Goal: Information Seeking & Learning: Learn about a topic

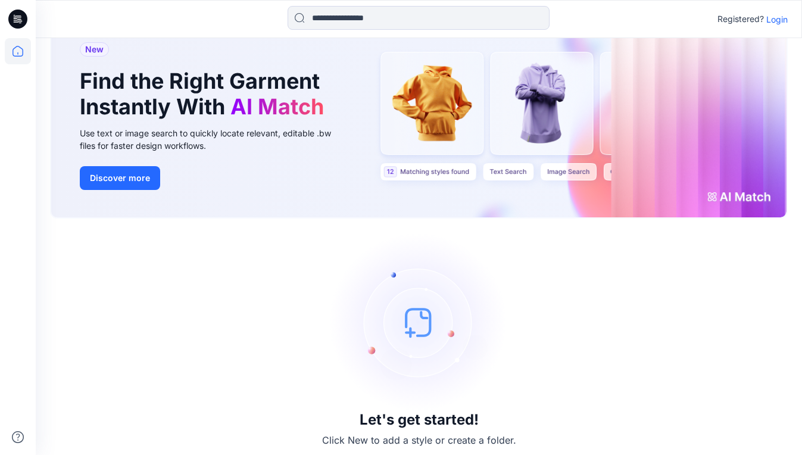
scroll to position [50, 0]
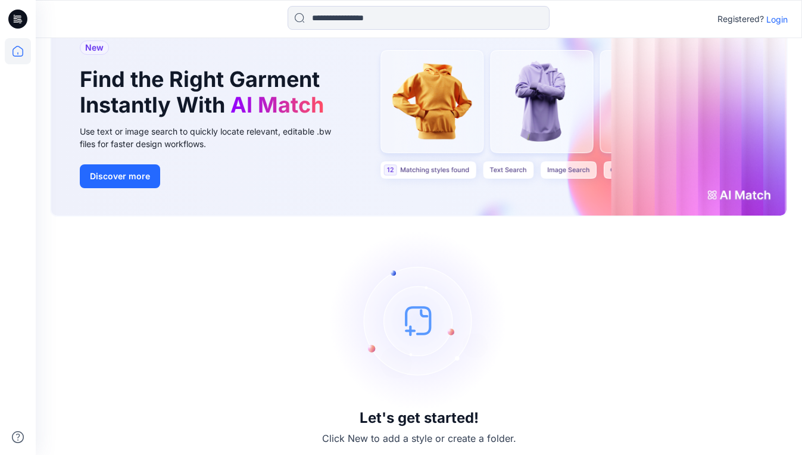
click at [779, 21] on p "Login" at bounding box center [776, 19] width 21 height 13
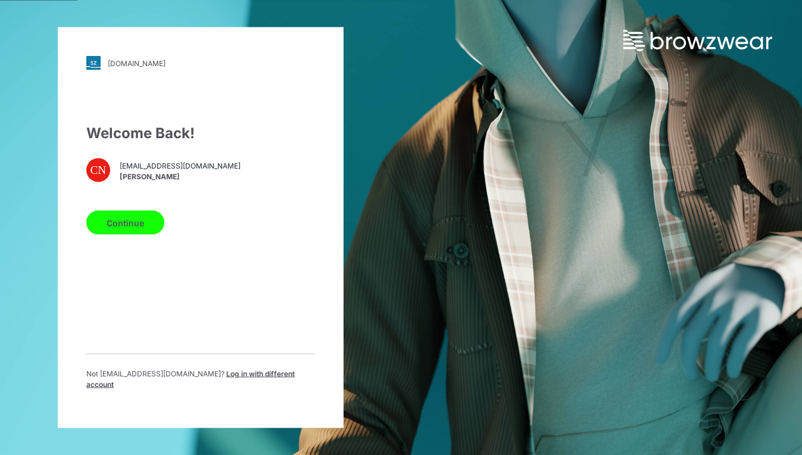
click at [137, 223] on button "Continue" at bounding box center [125, 223] width 78 height 24
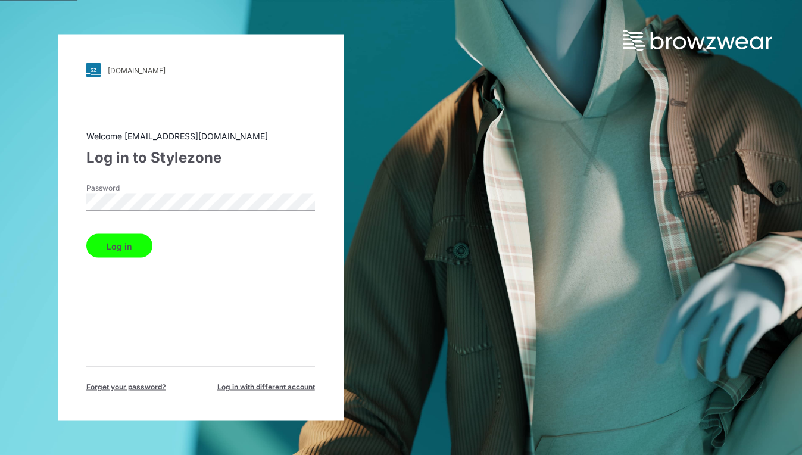
click at [149, 243] on button "Log in" at bounding box center [119, 246] width 66 height 24
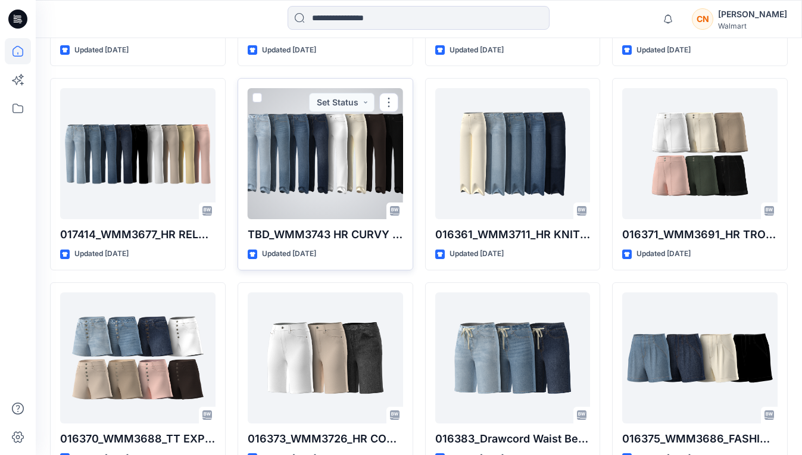
scroll to position [2244, 0]
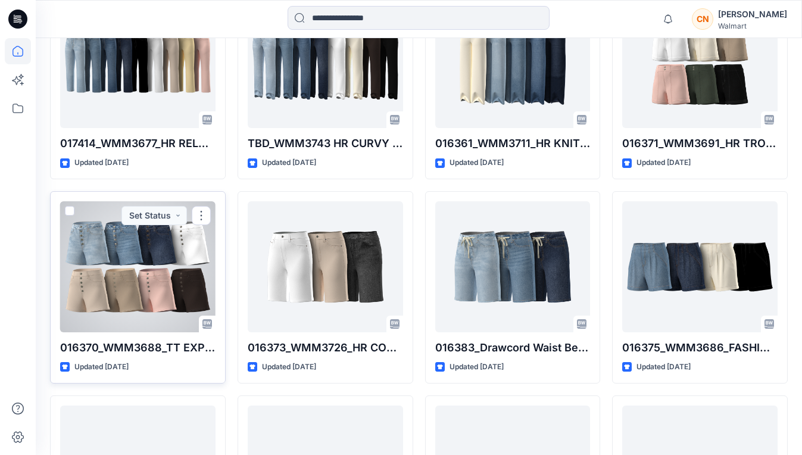
click at [212, 239] on div at bounding box center [137, 266] width 155 height 131
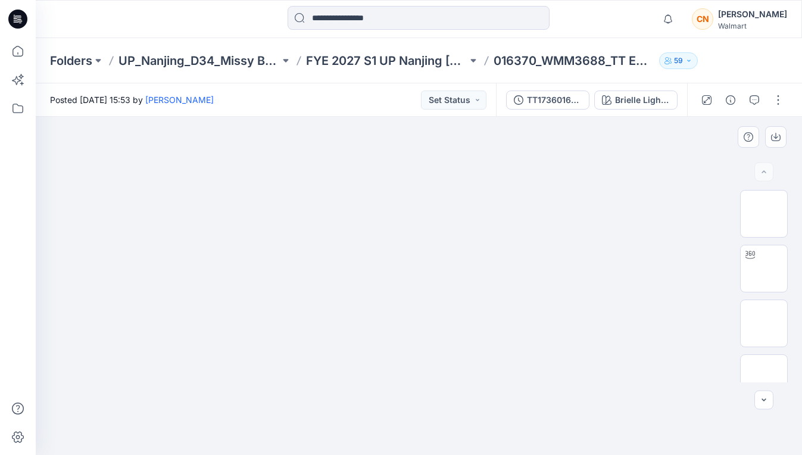
click at [193, 117] on img at bounding box center [419, 117] width 564 height 0
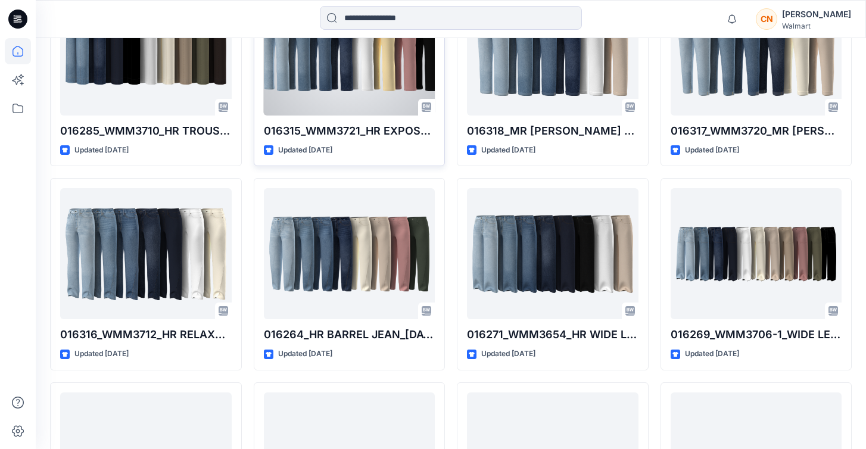
scroll to position [1646, 0]
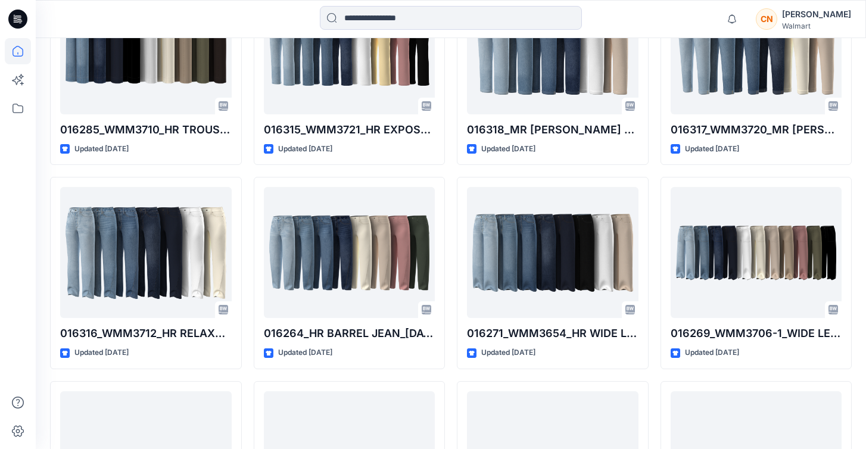
click at [21, 21] on icon at bounding box center [20, 21] width 4 height 1
click at [21, 48] on icon at bounding box center [18, 51] width 11 height 11
click at [20, 54] on icon at bounding box center [18, 51] width 26 height 26
click at [19, 71] on icon at bounding box center [18, 80] width 26 height 26
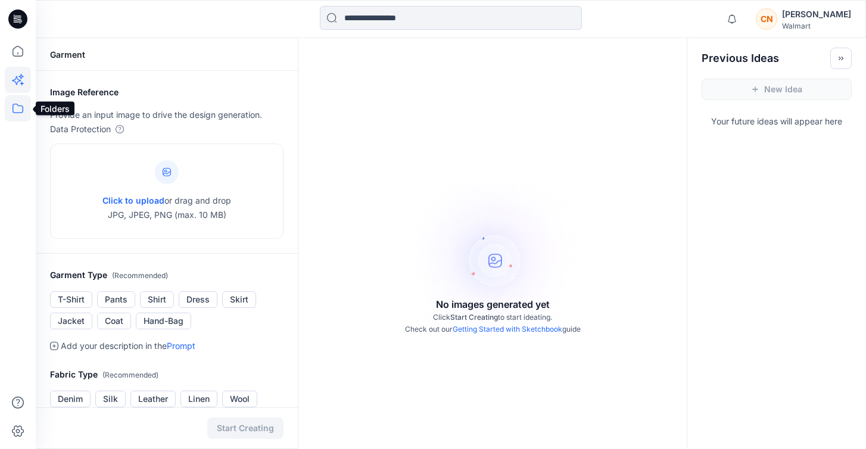
click at [14, 104] on icon at bounding box center [18, 109] width 11 height 10
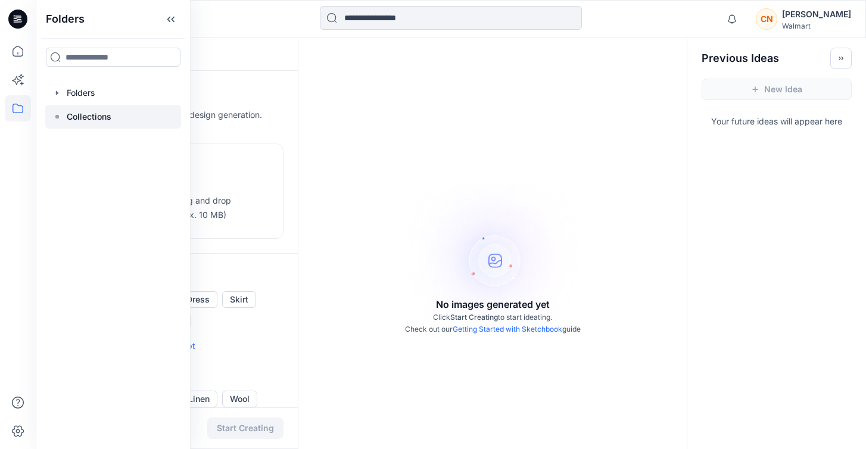
click at [92, 123] on p "Collections" at bounding box center [89, 117] width 45 height 14
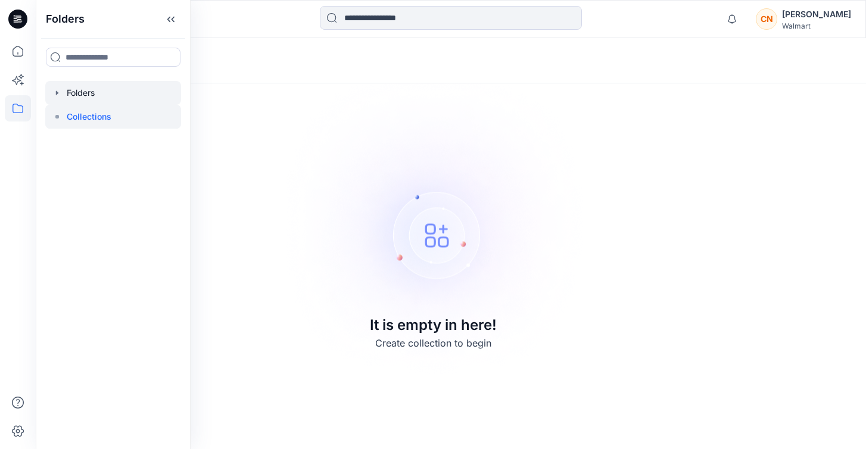
click at [87, 90] on div at bounding box center [113, 93] width 136 height 24
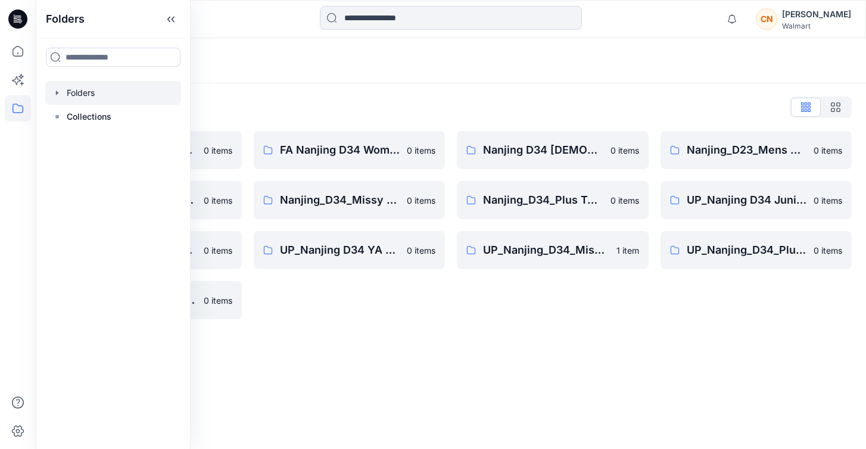
click at [324, 118] on div "Folders List FA Nanjing D23 Mens Wovens 0 items Nanjing_D34_Junior Bottoms 0 it…" at bounding box center [451, 208] width 830 height 250
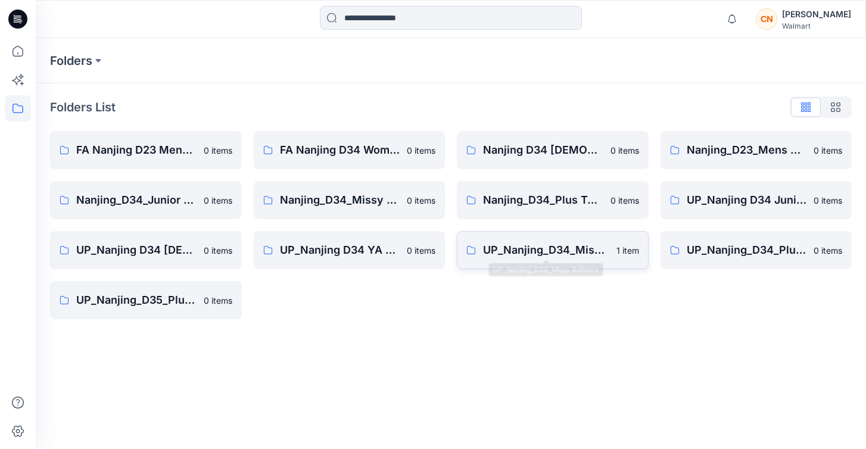
click at [507, 263] on link "UP_Nanjing_D34_Missy Bottoms 1 item" at bounding box center [553, 250] width 192 height 38
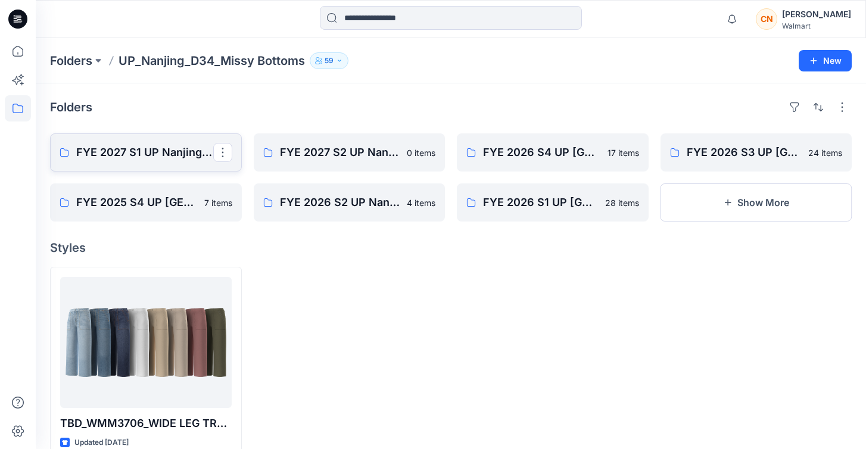
click at [139, 158] on p "FYE 2027 S1 UP Nanjing [PERSON_NAME]" at bounding box center [144, 152] width 137 height 17
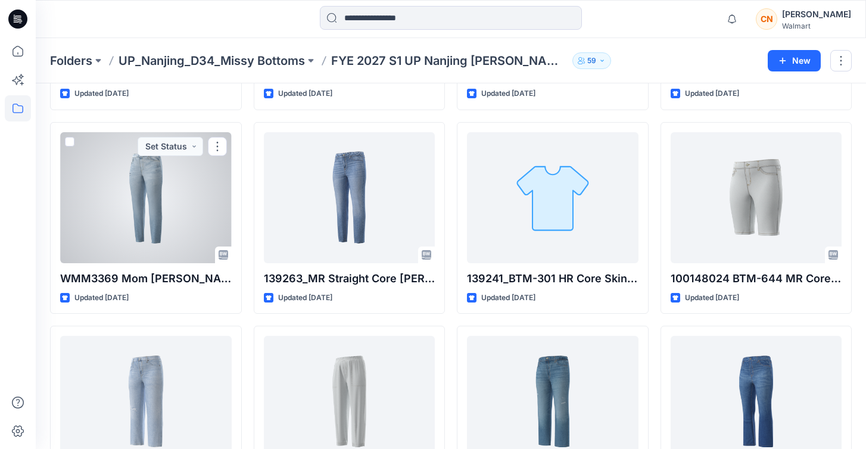
scroll to position [2542, 0]
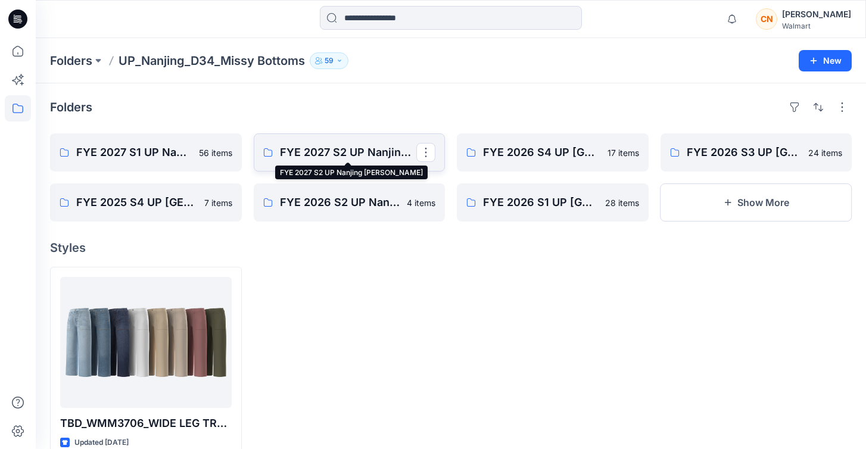
click at [349, 149] on p "FYE 2027 S2 UP Nanjing [PERSON_NAME]" at bounding box center [348, 152] width 137 height 17
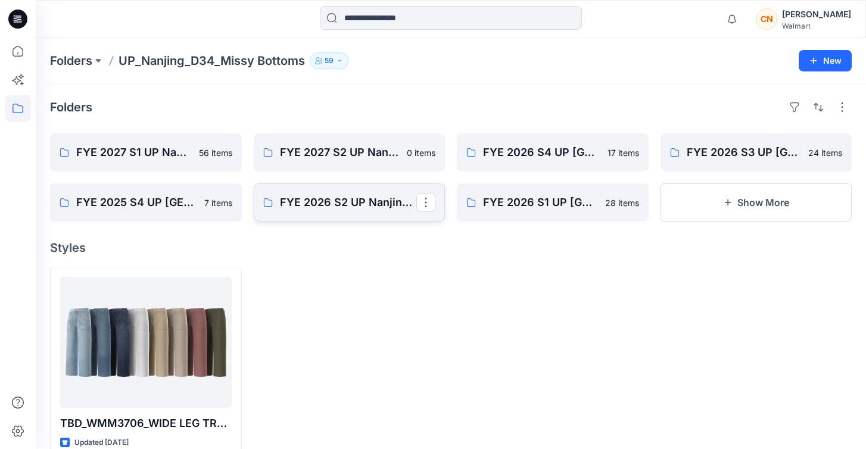
click at [292, 220] on link "FYE 2026 S2 UP Nanjing [PERSON_NAME]" at bounding box center [350, 202] width 192 height 38
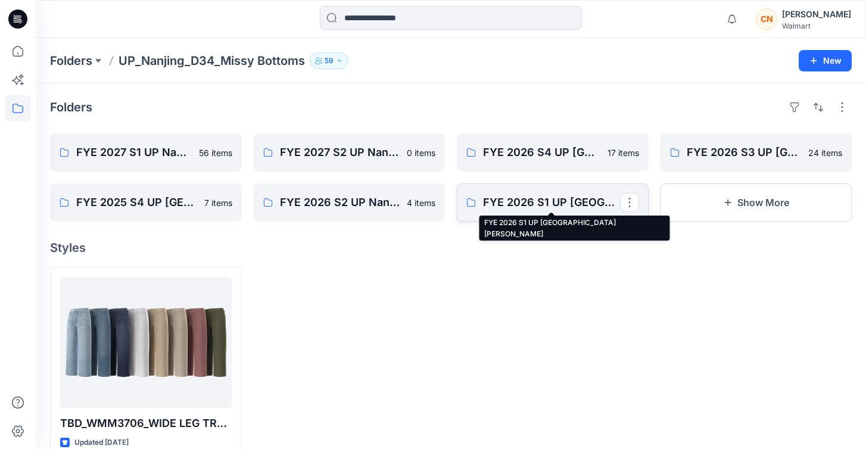
click at [548, 199] on p "FYE 2026 S1 UP [GEOGRAPHIC_DATA] [PERSON_NAME]" at bounding box center [551, 202] width 137 height 17
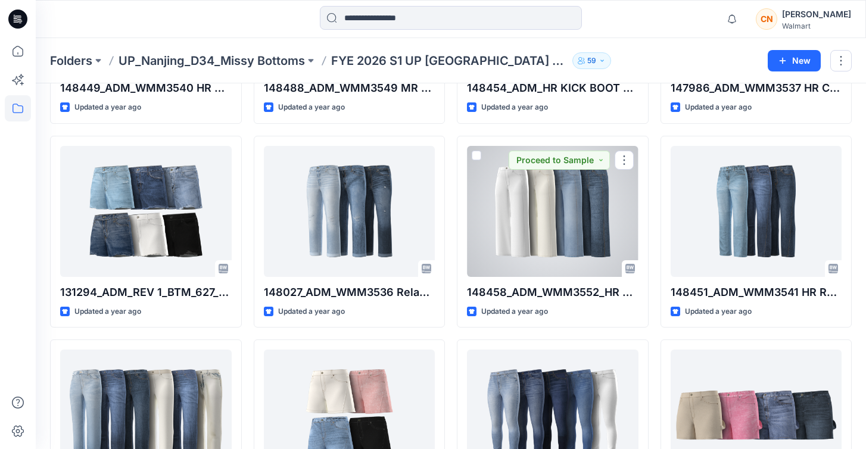
scroll to position [607, 0]
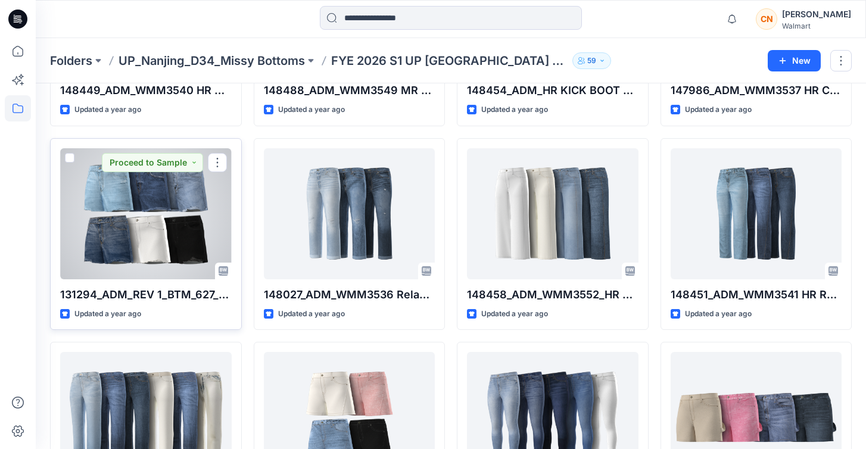
click at [137, 195] on div at bounding box center [145, 213] width 171 height 131
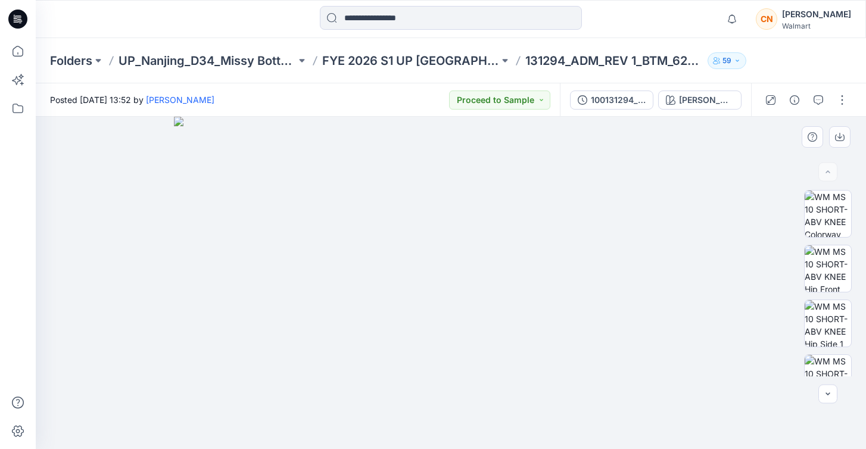
click at [470, 187] on img at bounding box center [451, 283] width 554 height 332
click at [700, 102] on div "Rhodes Light Wash" at bounding box center [706, 99] width 55 height 13
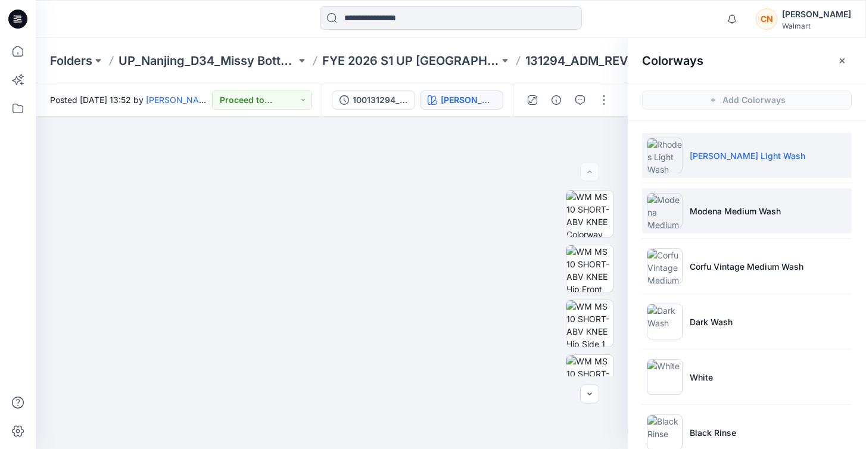
click at [685, 198] on li "Modena Medium Wash" at bounding box center [747, 210] width 210 height 45
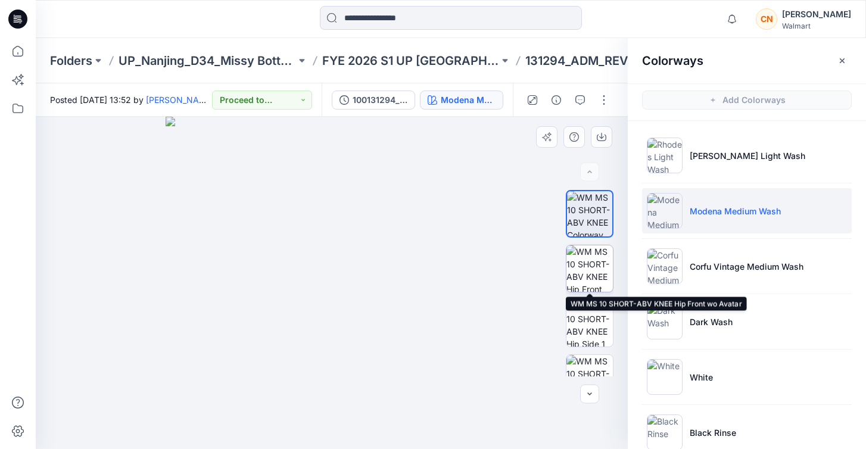
click at [604, 266] on img at bounding box center [589, 268] width 46 height 46
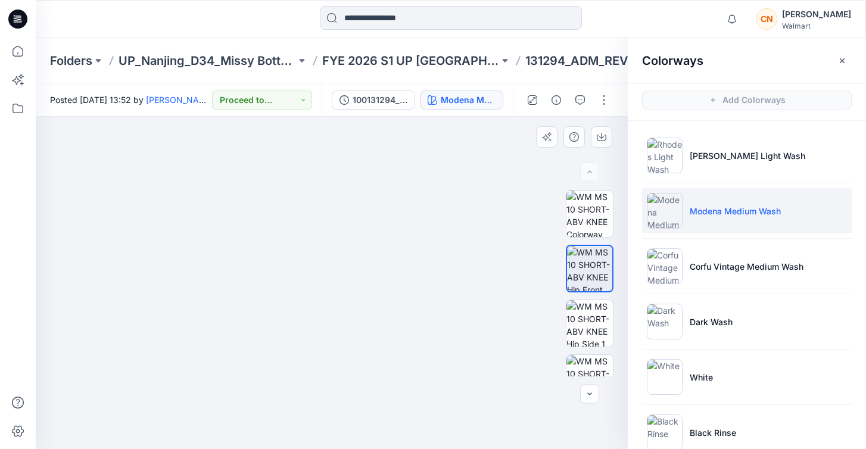
click at [372, 242] on img at bounding box center [331, 270] width 380 height 357
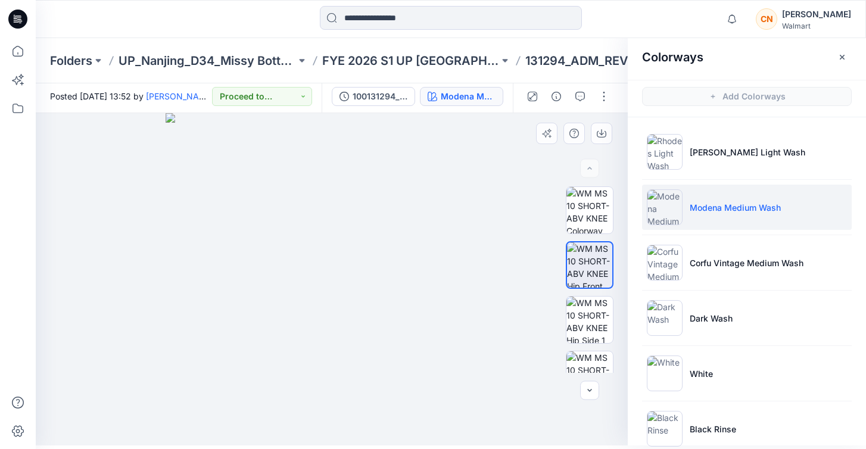
drag, startPoint x: 395, startPoint y: 275, endPoint x: 391, endPoint y: 339, distance: 63.9
click at [391, 339] on img at bounding box center [332, 279] width 332 height 332
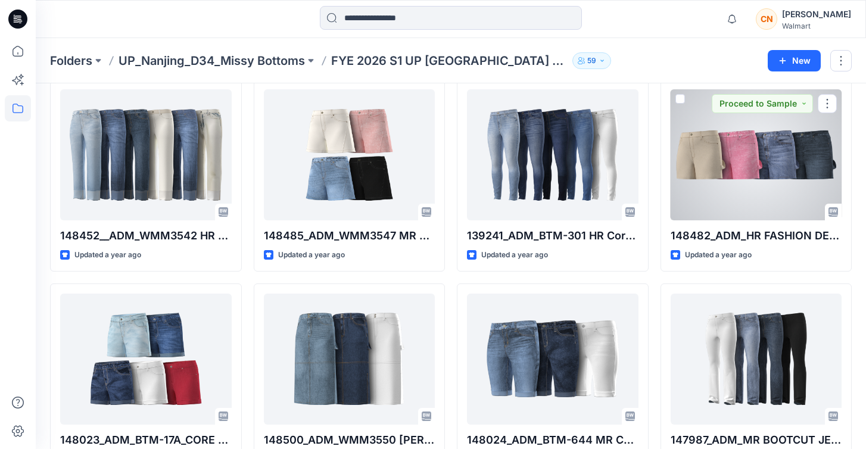
scroll to position [873, 0]
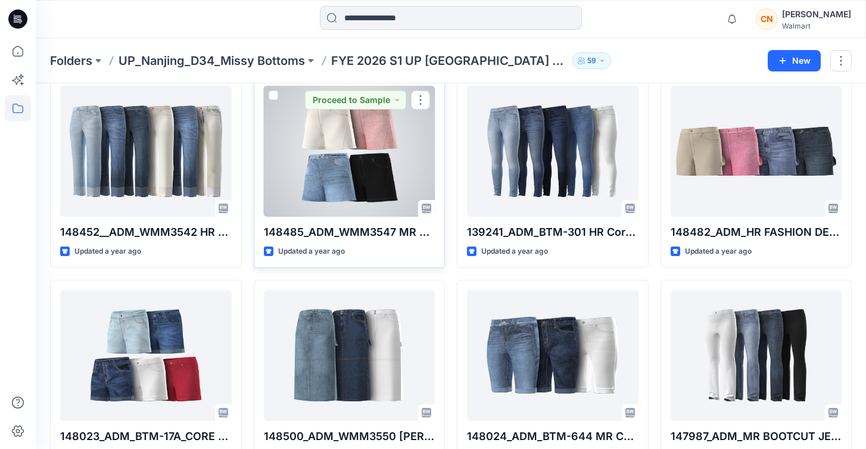
click at [331, 177] on div at bounding box center [349, 151] width 171 height 131
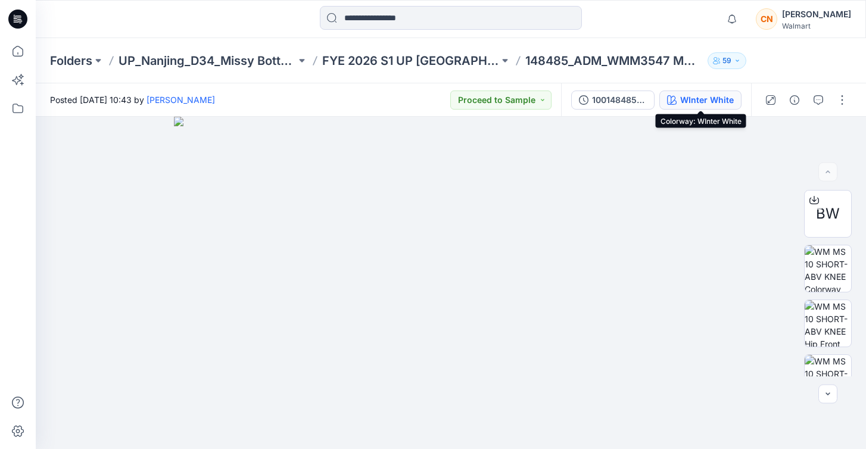
click at [710, 98] on div "WInter White" at bounding box center [707, 99] width 54 height 13
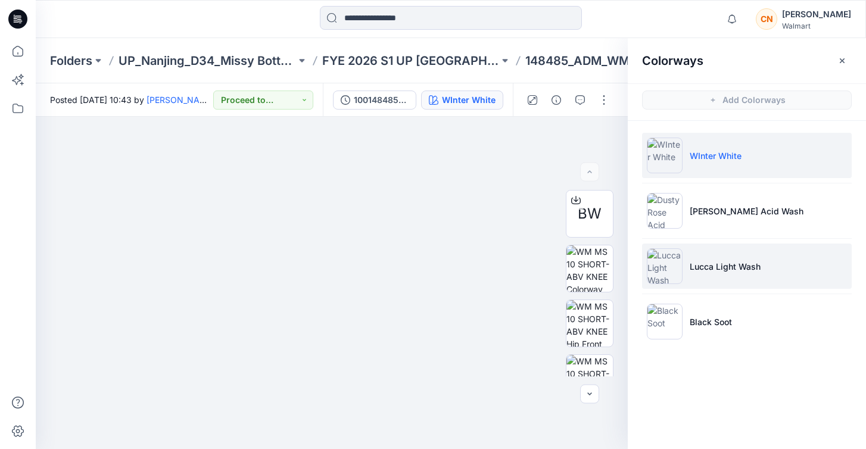
click at [723, 277] on li "Lucca Light Wash" at bounding box center [747, 265] width 210 height 45
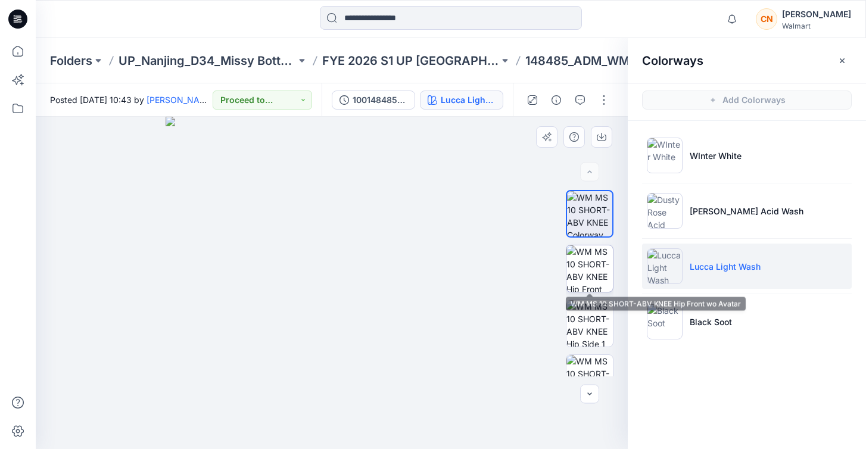
click at [596, 279] on img at bounding box center [589, 268] width 46 height 46
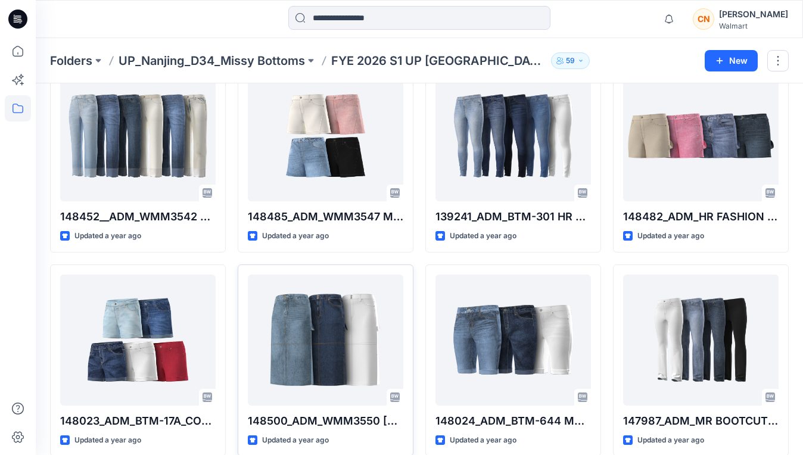
scroll to position [891, 0]
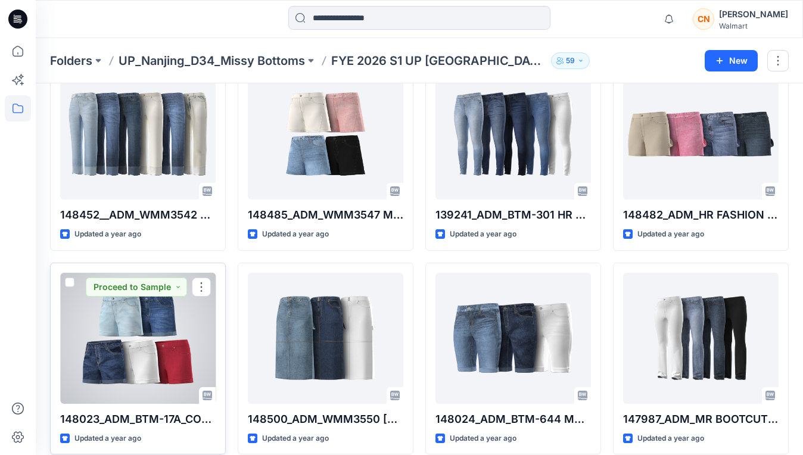
click at [177, 344] on div at bounding box center [137, 338] width 155 height 131
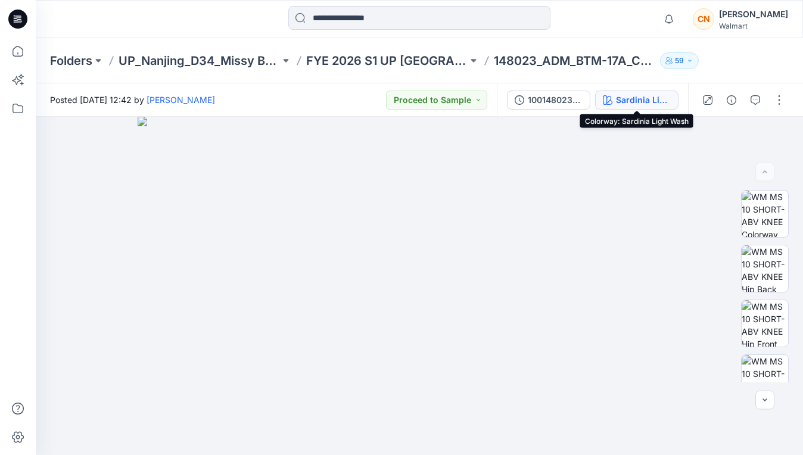
click at [622, 98] on div "Sardinia Light Wash" at bounding box center [643, 99] width 55 height 13
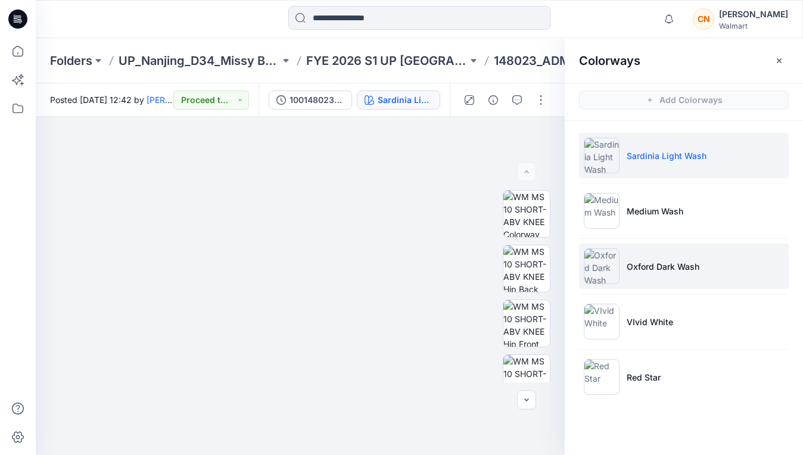
click at [601, 263] on img at bounding box center [601, 266] width 36 height 36
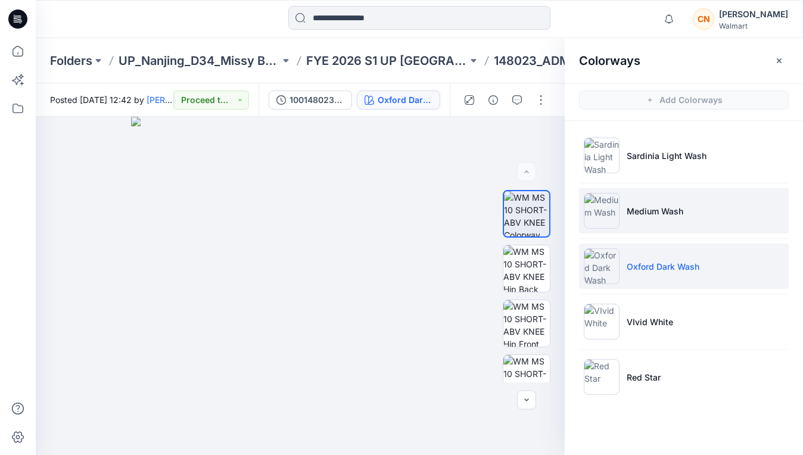
click at [607, 216] on img at bounding box center [601, 211] width 36 height 36
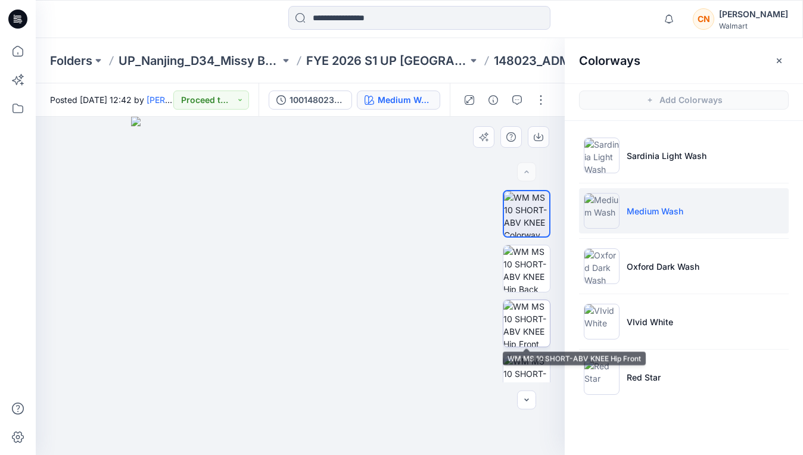
click at [530, 319] on img at bounding box center [526, 323] width 46 height 46
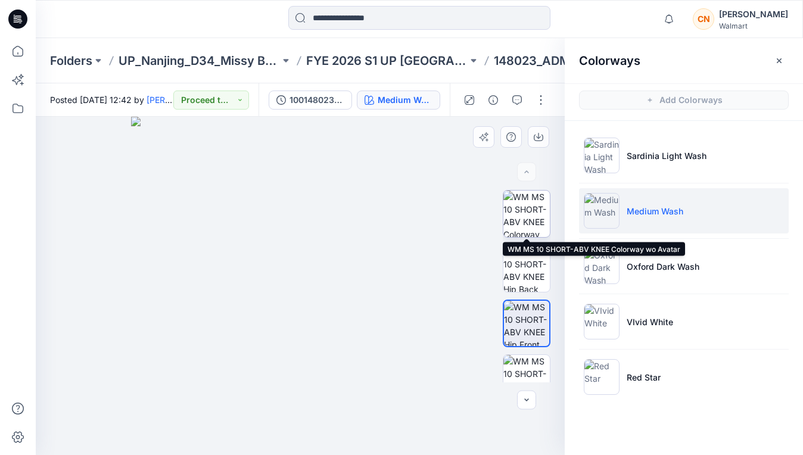
click at [526, 209] on img at bounding box center [526, 214] width 46 height 46
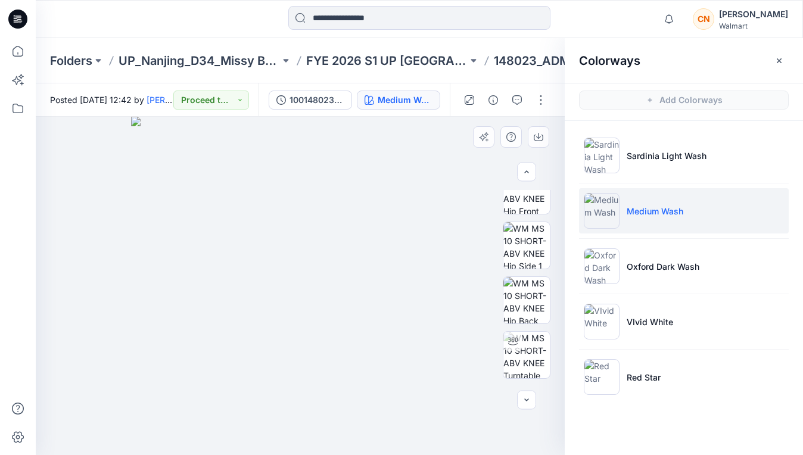
scroll to position [275, 0]
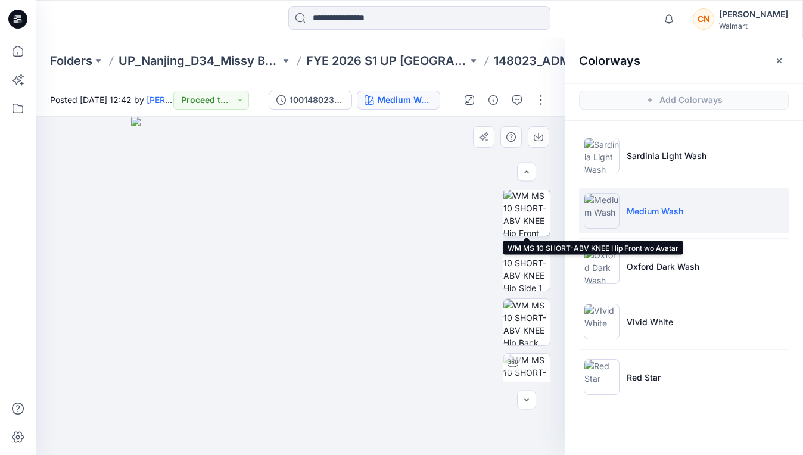
click at [537, 226] on img at bounding box center [526, 212] width 46 height 46
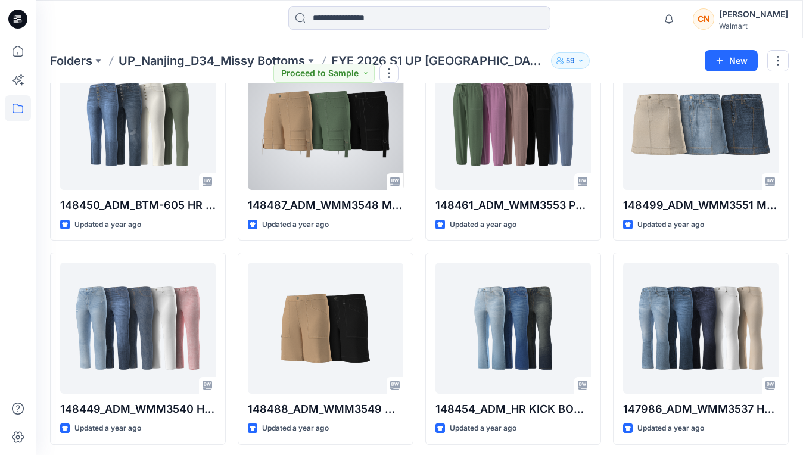
scroll to position [290, 0]
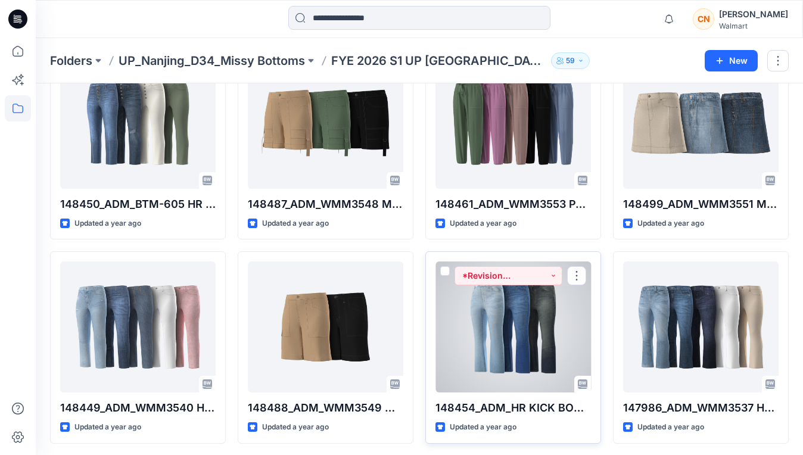
click at [502, 369] on div at bounding box center [512, 326] width 155 height 131
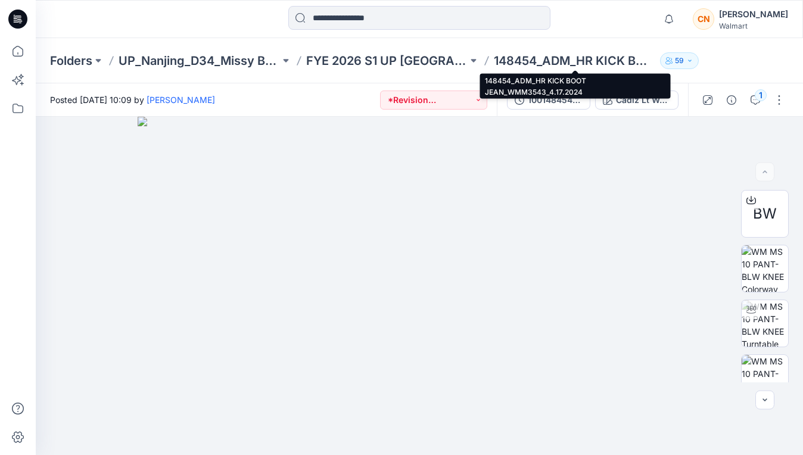
click at [605, 57] on p "148454_ADM_HR KICK BOOT JEAN_WMM3543_4.17.2024" at bounding box center [574, 60] width 161 height 17
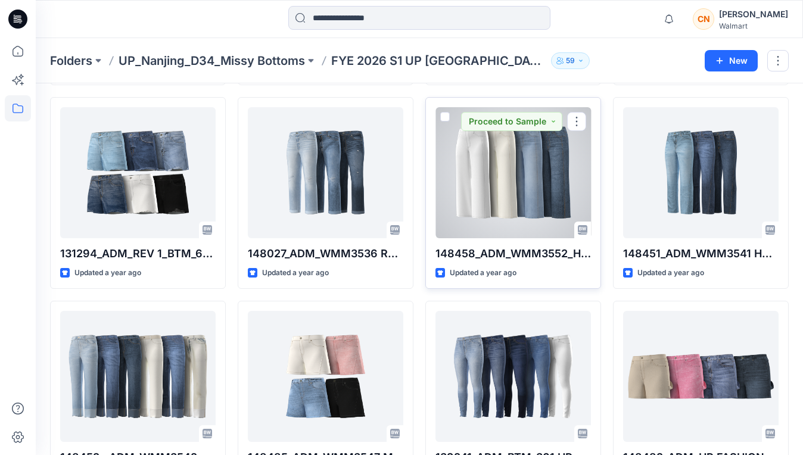
scroll to position [631, 0]
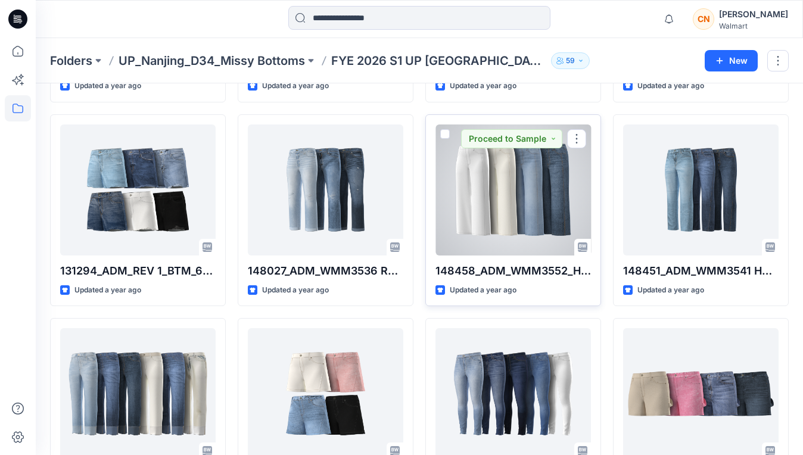
click at [549, 227] on div at bounding box center [512, 189] width 155 height 131
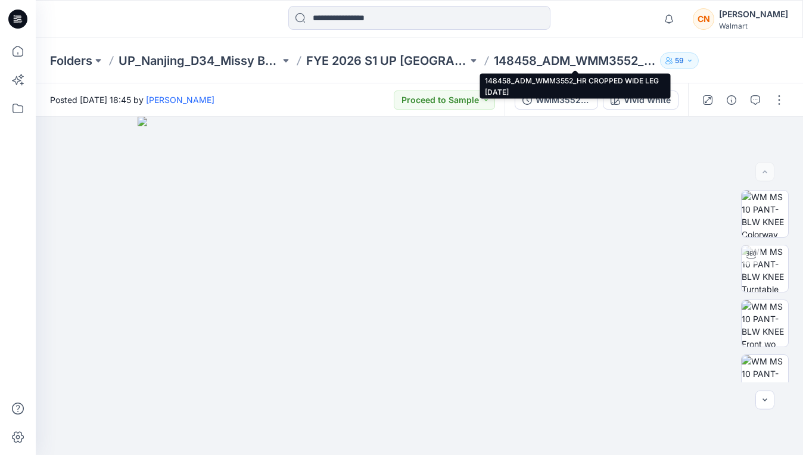
click at [565, 62] on p "148458_ADM_WMM3552_HR CROPPED WIDE LEG [DATE]" at bounding box center [574, 60] width 161 height 17
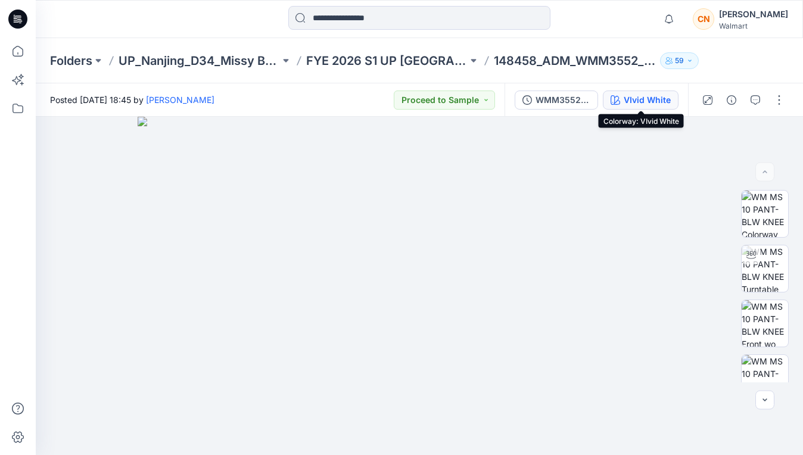
click at [635, 107] on button "VIvid White" at bounding box center [640, 99] width 76 height 19
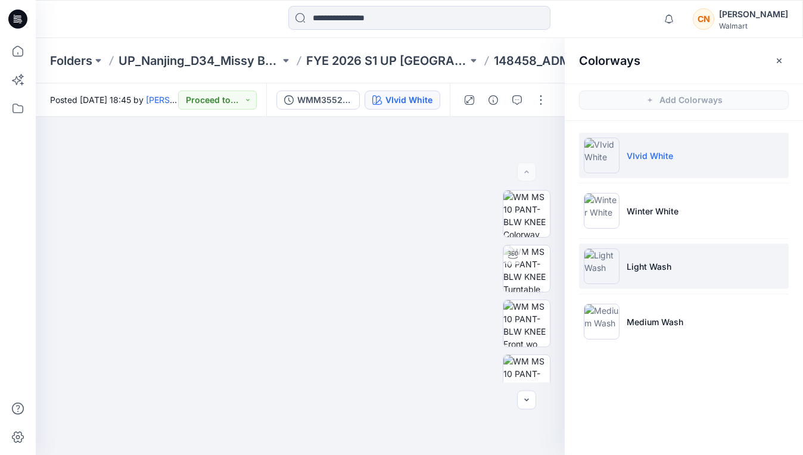
click at [610, 267] on img at bounding box center [601, 266] width 36 height 36
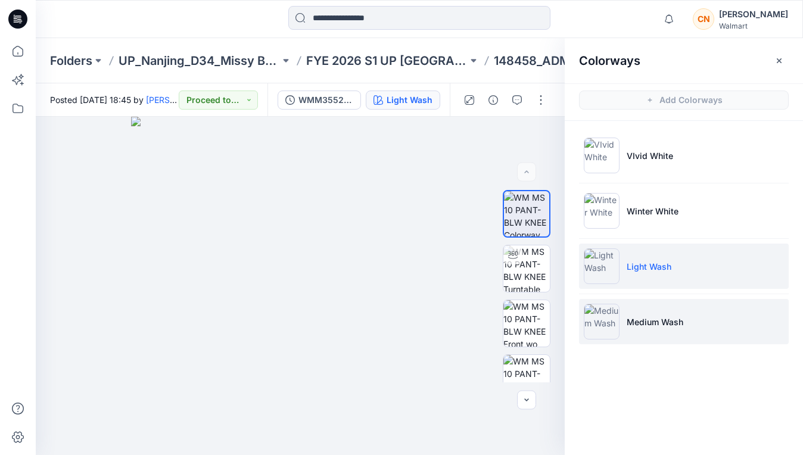
click at [625, 322] on li "Medium Wash" at bounding box center [684, 321] width 210 height 45
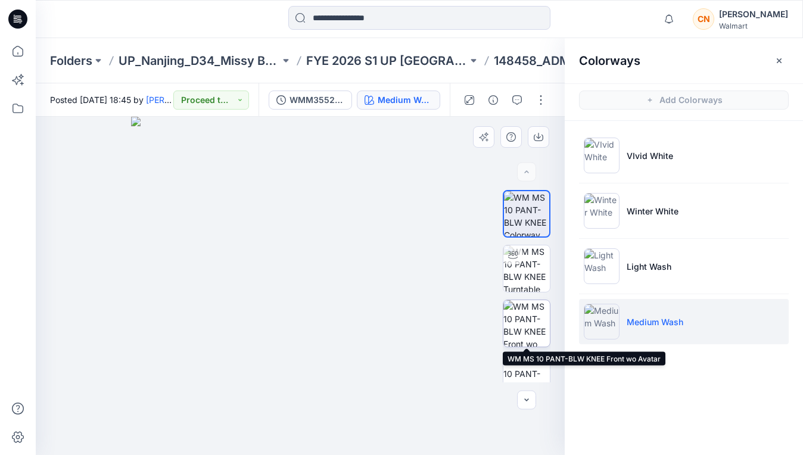
click at [531, 321] on img at bounding box center [526, 323] width 46 height 46
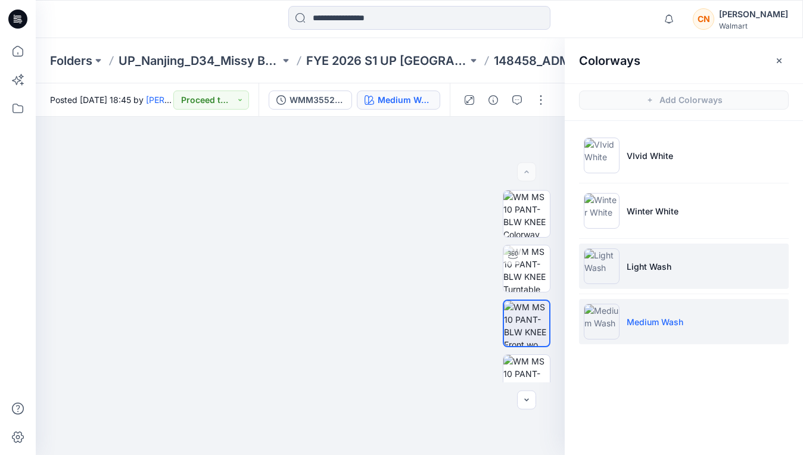
click at [636, 261] on p "Light Wash" at bounding box center [648, 266] width 45 height 13
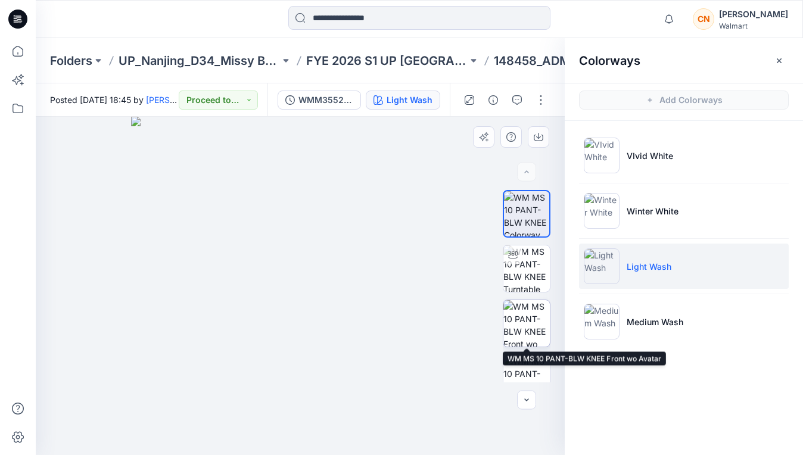
click at [545, 327] on img at bounding box center [526, 323] width 46 height 46
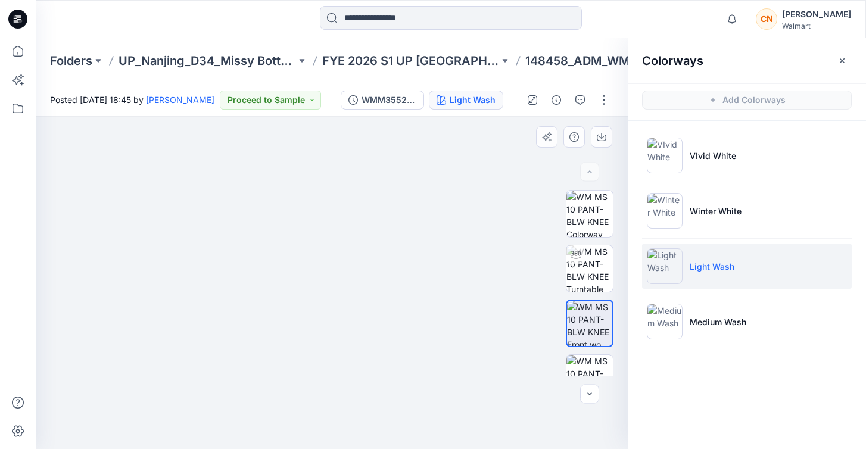
click at [369, 361] on img at bounding box center [332, 218] width 590 height 461
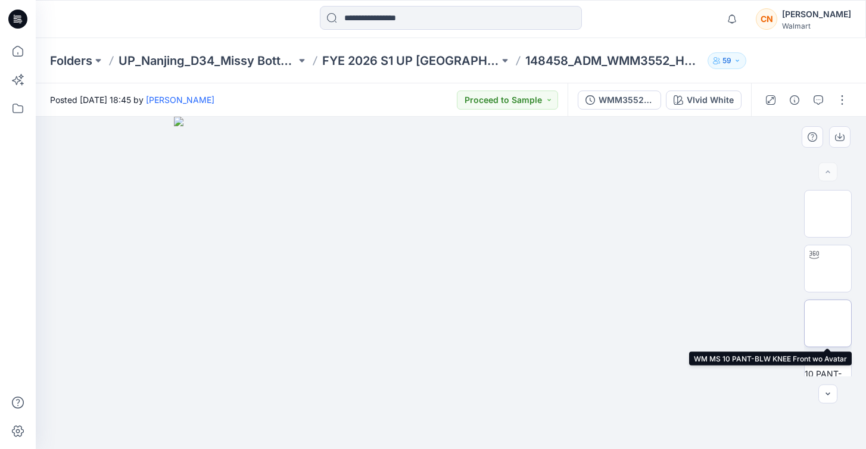
click at [828, 323] on img at bounding box center [828, 323] width 0 height 0
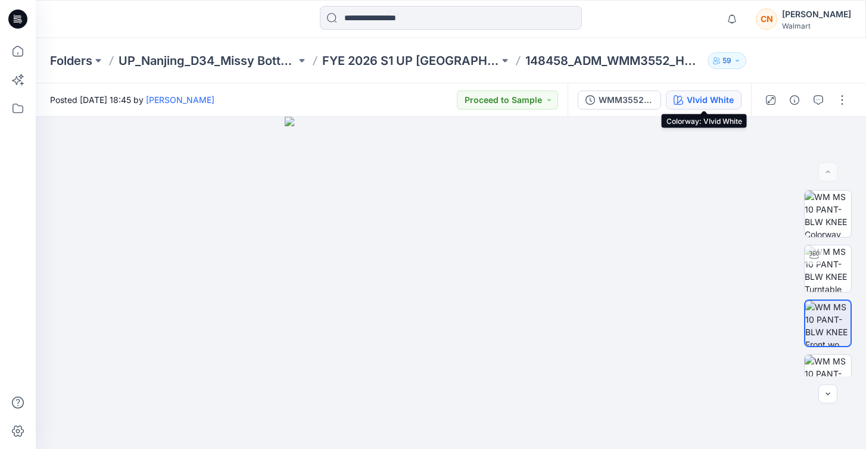
click at [694, 97] on div "VIvid White" at bounding box center [709, 99] width 47 height 13
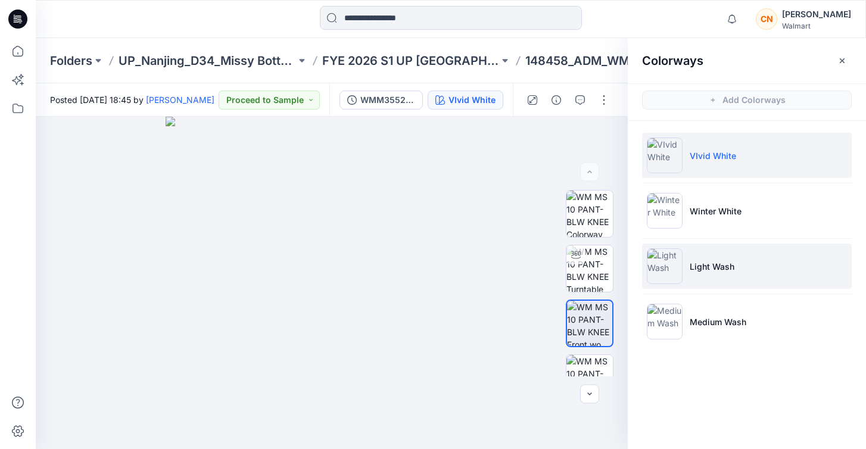
click at [691, 261] on p "Light Wash" at bounding box center [711, 266] width 45 height 13
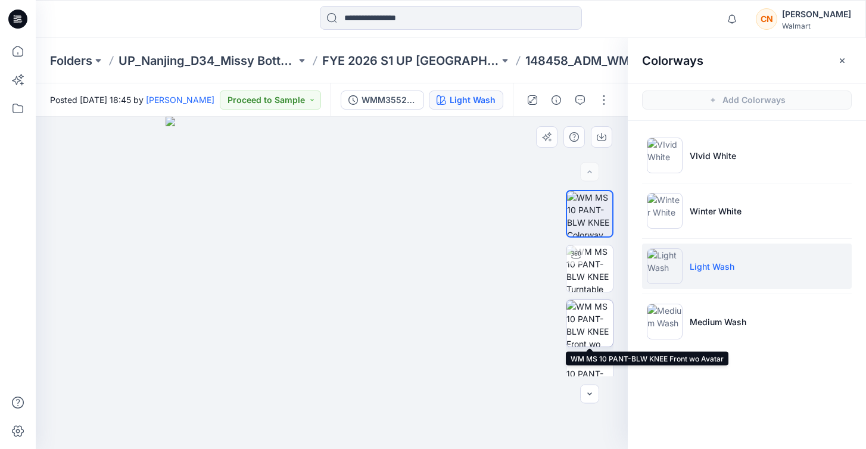
click at [585, 322] on img at bounding box center [589, 323] width 46 height 46
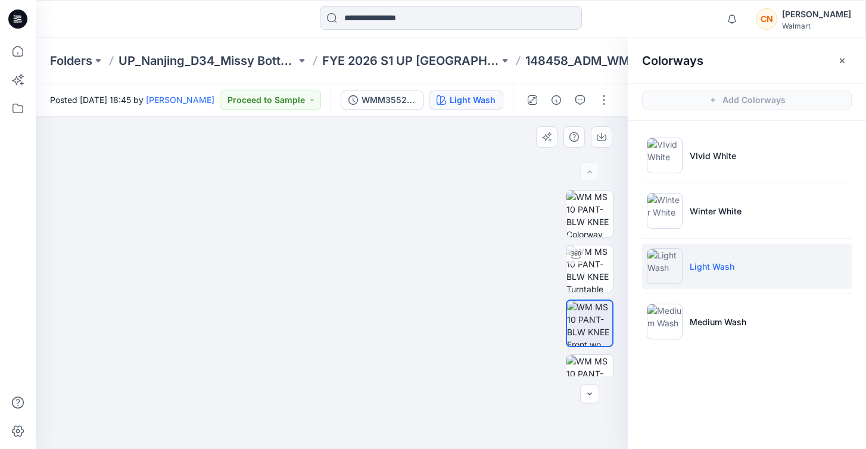
drag, startPoint x: 479, startPoint y: 308, endPoint x: 476, endPoint y: 295, distance: 14.0
click at [476, 295] on img at bounding box center [332, 231] width 510 height 433
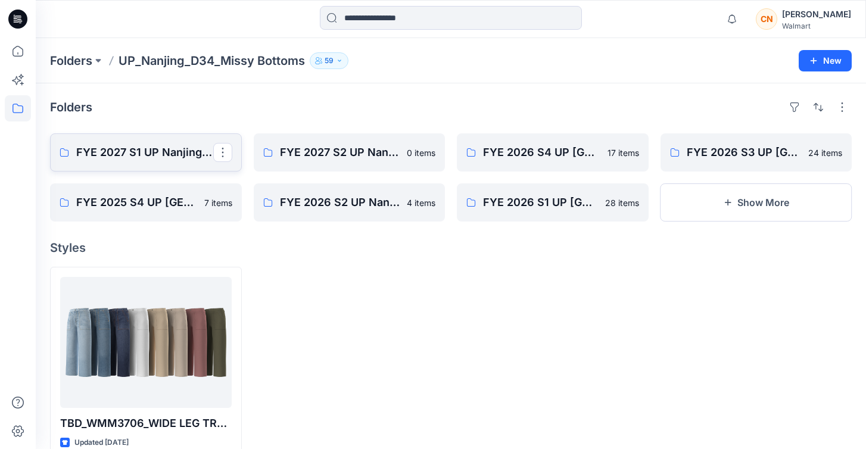
click at [131, 160] on p "FYE 2027 S1 UP Nanjing [PERSON_NAME]" at bounding box center [144, 152] width 137 height 17
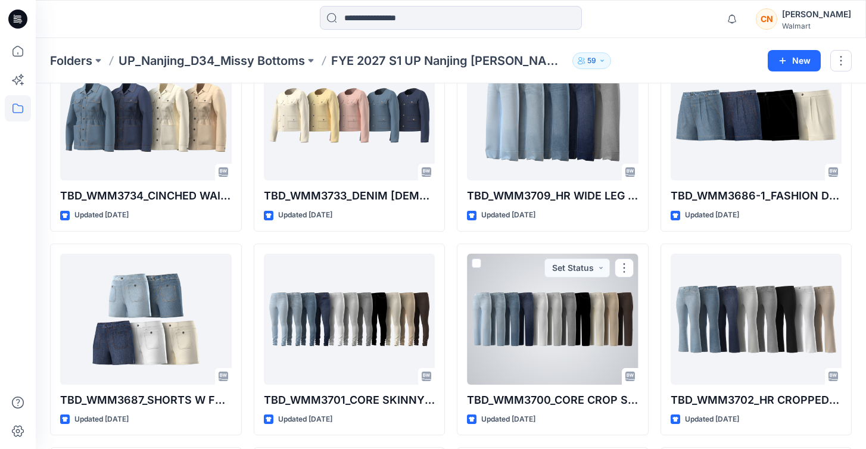
scroll to position [1726, 0]
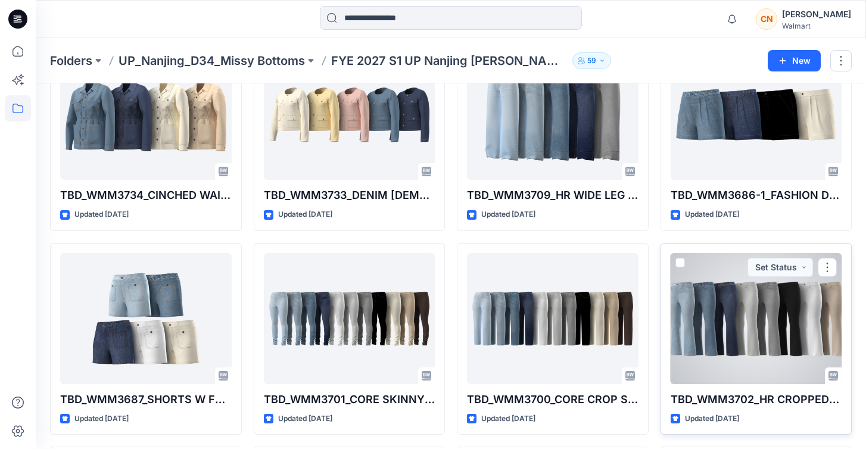
click at [754, 320] on div at bounding box center [755, 318] width 171 height 131
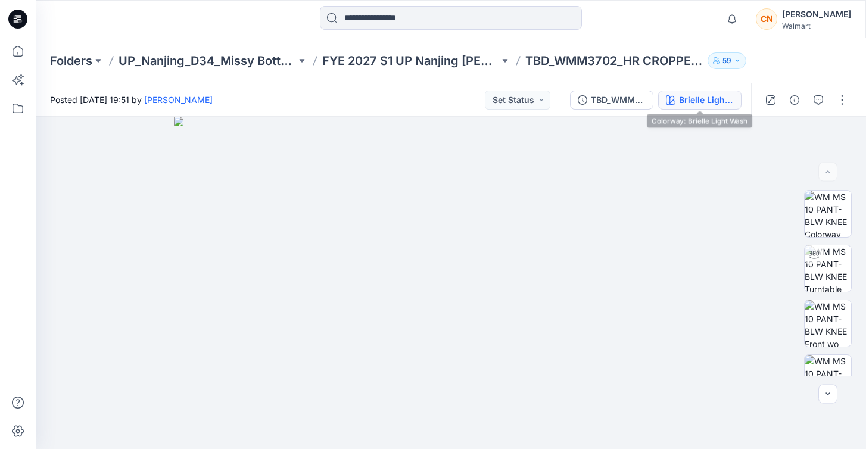
click at [686, 107] on button "Brielle Light Wash" at bounding box center [699, 99] width 83 height 19
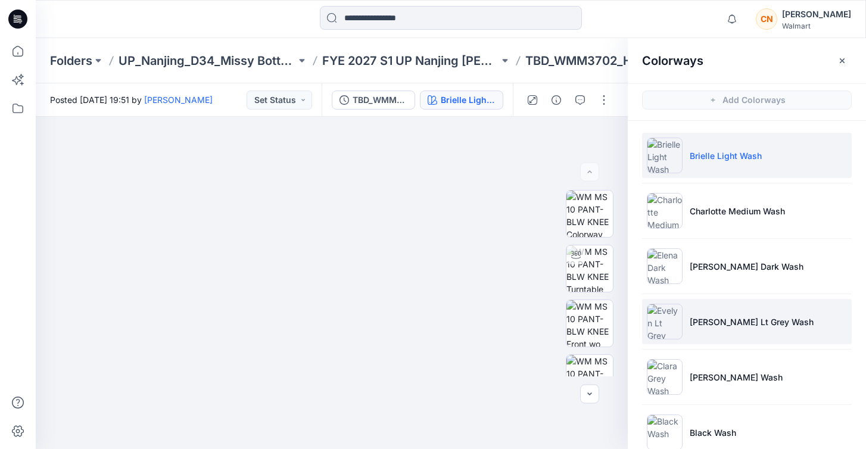
click at [662, 338] on img at bounding box center [665, 322] width 36 height 36
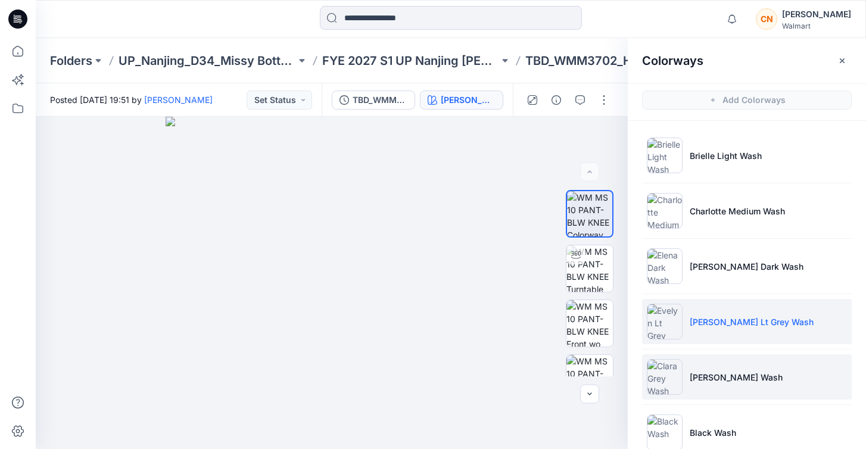
click at [660, 377] on img at bounding box center [665, 377] width 36 height 36
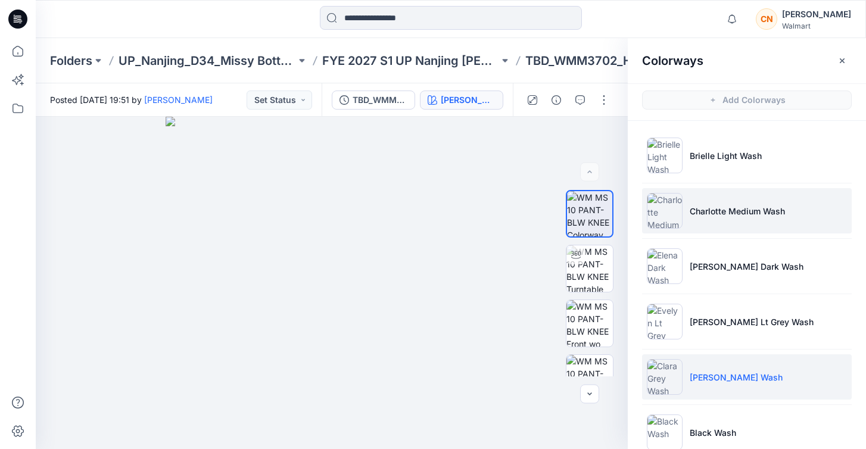
click at [672, 208] on img at bounding box center [665, 211] width 36 height 36
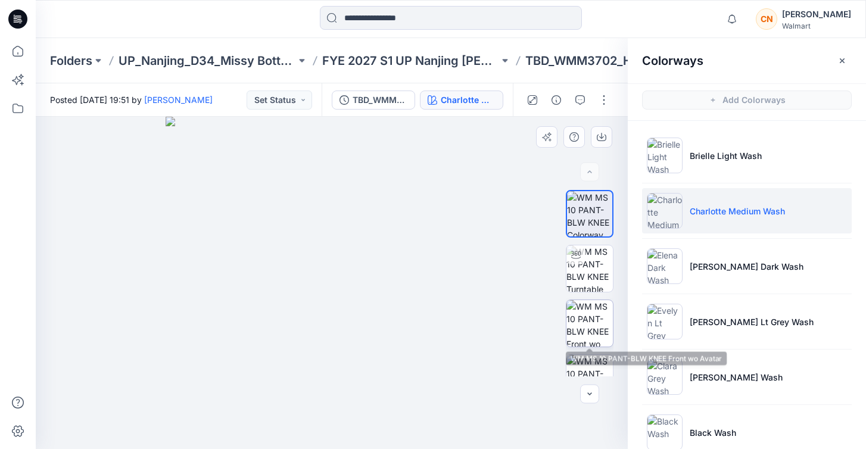
click at [584, 322] on img at bounding box center [589, 323] width 46 height 46
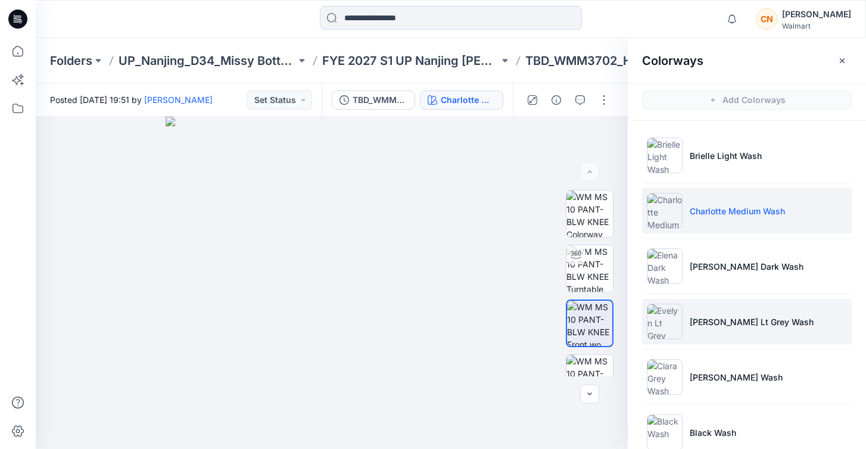
scroll to position [1, 0]
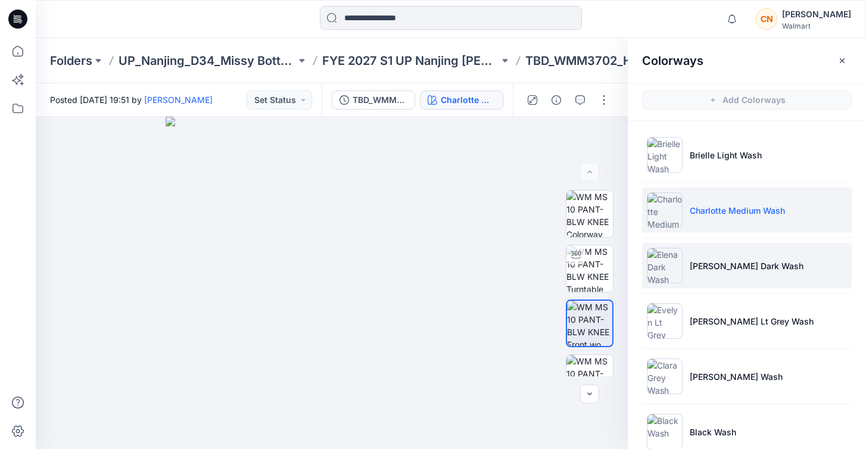
click at [666, 254] on img at bounding box center [665, 266] width 36 height 36
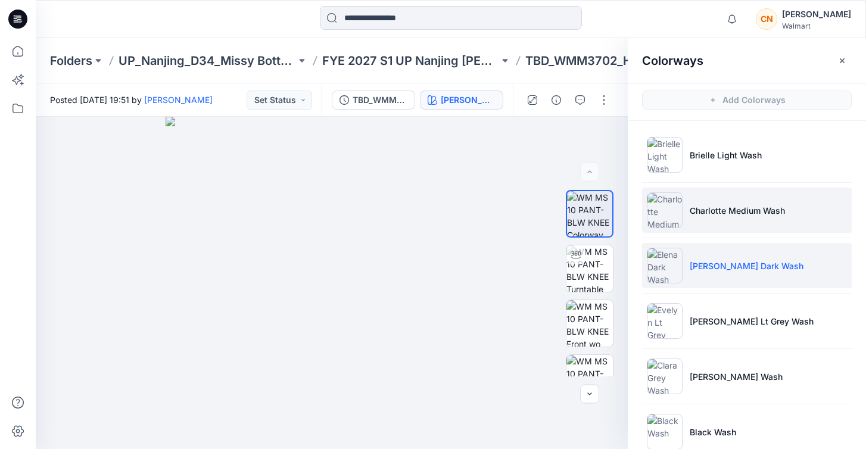
click at [691, 214] on p "Charlotte Medium Wash" at bounding box center [736, 210] width 95 height 13
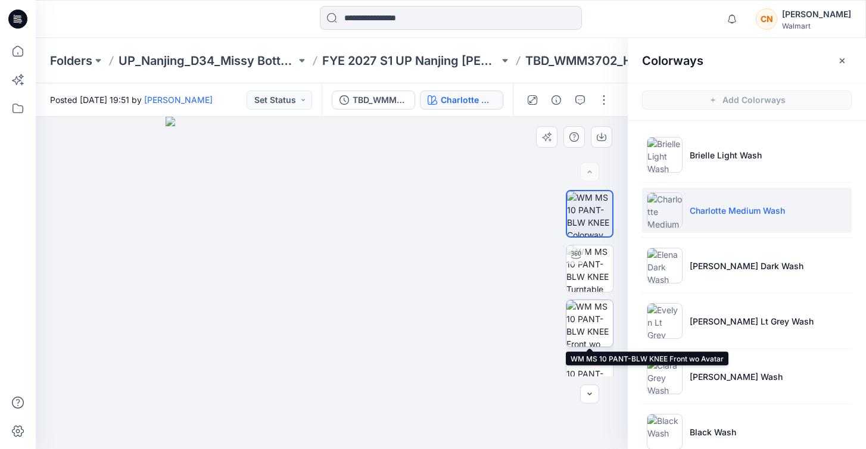
click at [580, 311] on img at bounding box center [589, 323] width 46 height 46
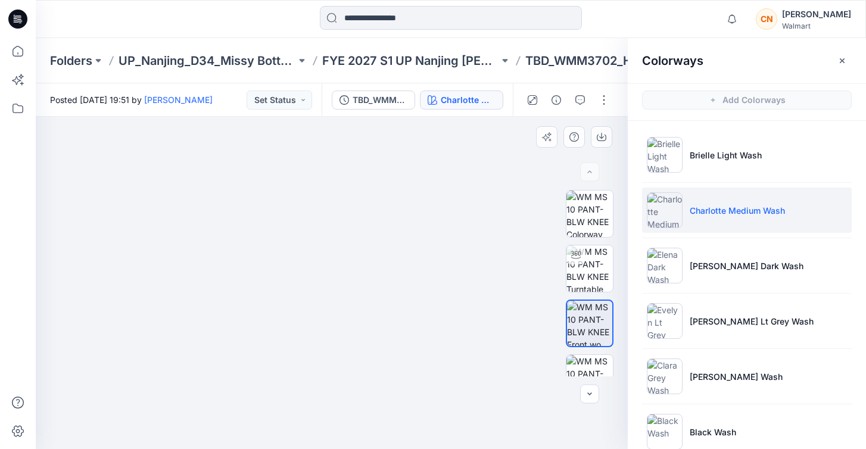
drag, startPoint x: 395, startPoint y: 273, endPoint x: 396, endPoint y: 261, distance: 12.0
click at [396, 260] on img at bounding box center [332, 233] width 504 height 431
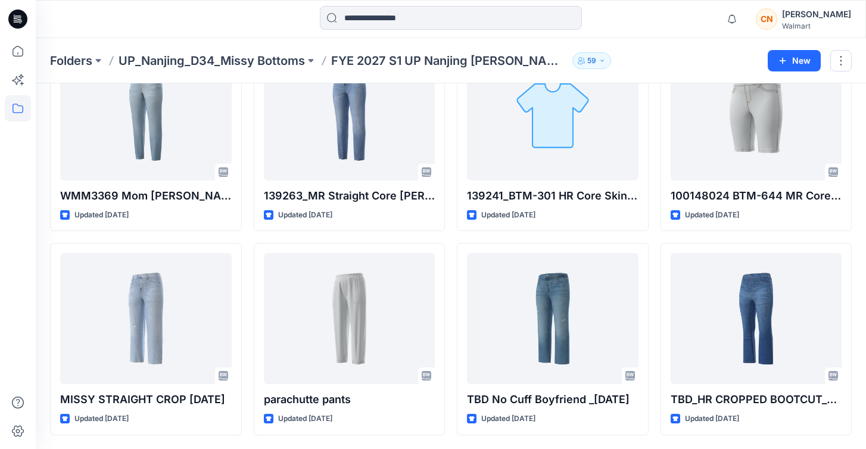
scroll to position [2542, 0]
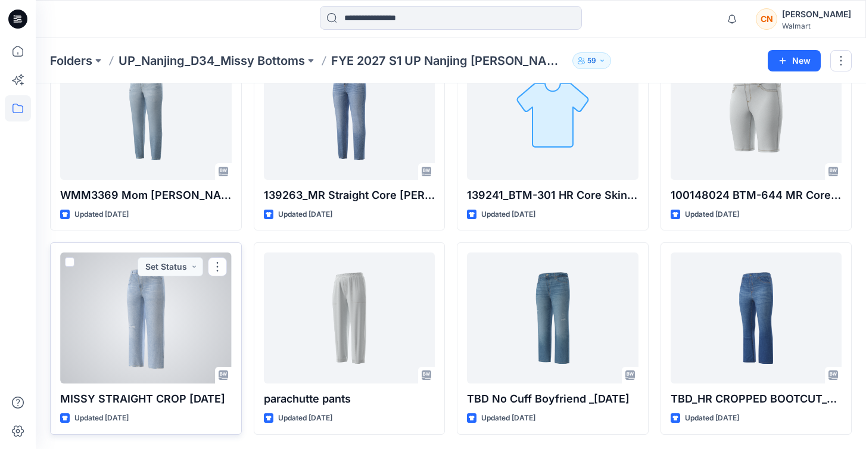
click at [111, 299] on div at bounding box center [145, 317] width 171 height 131
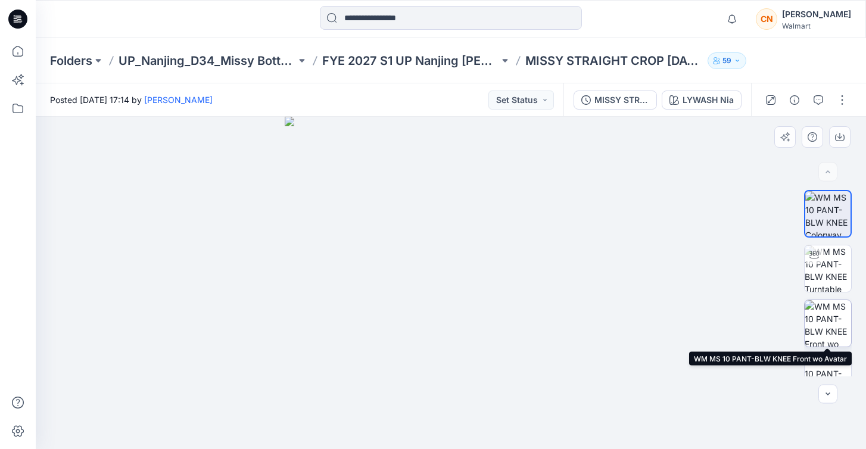
click at [834, 323] on img at bounding box center [827, 323] width 46 height 46
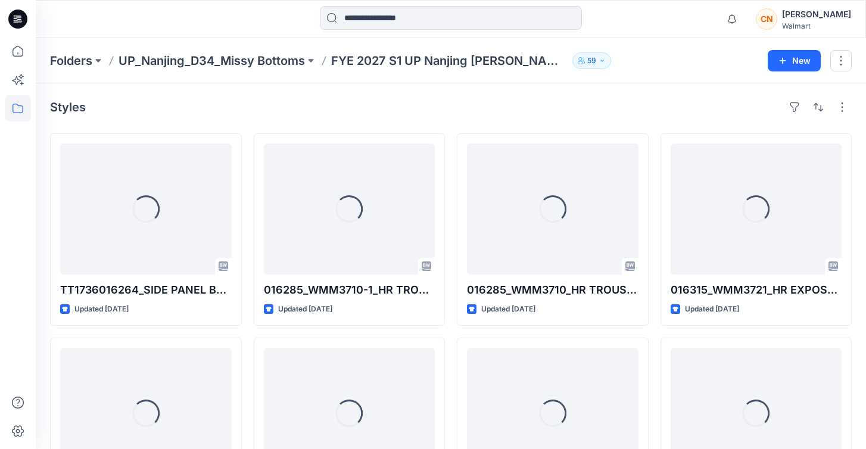
scroll to position [2542, 0]
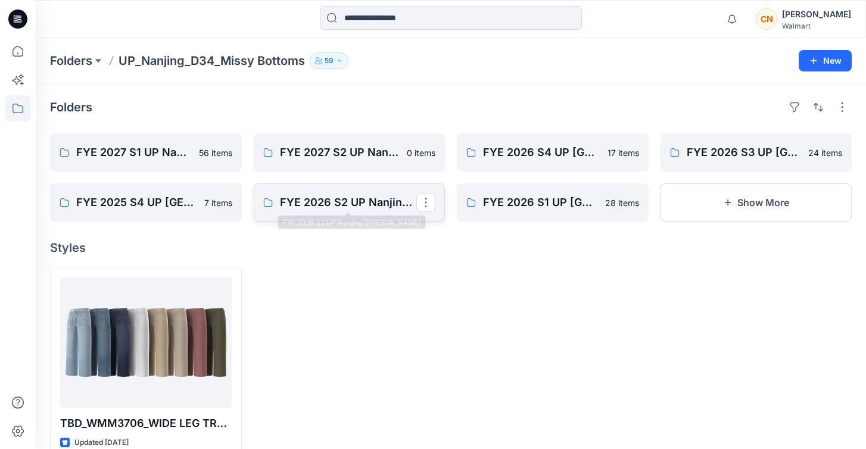
click at [396, 199] on p "FYE 2026 S2 UP Nanjing [PERSON_NAME]" at bounding box center [348, 202] width 137 height 17
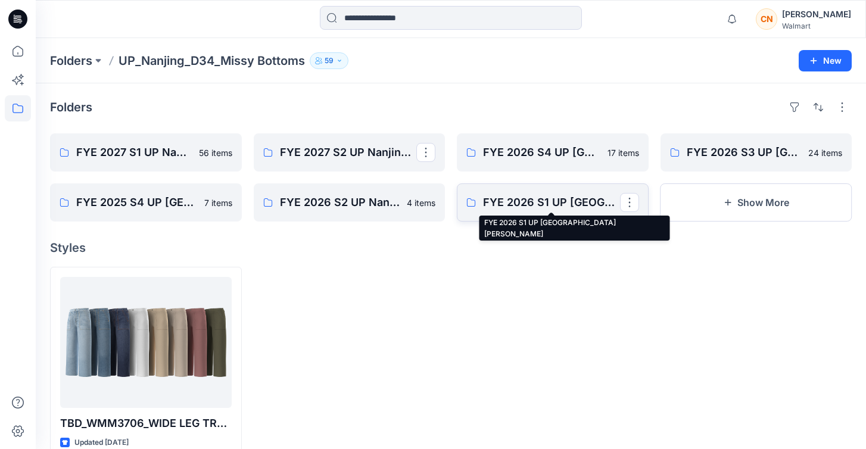
click at [568, 199] on p "FYE 2026 S1 UP [GEOGRAPHIC_DATA] [PERSON_NAME]" at bounding box center [551, 202] width 137 height 17
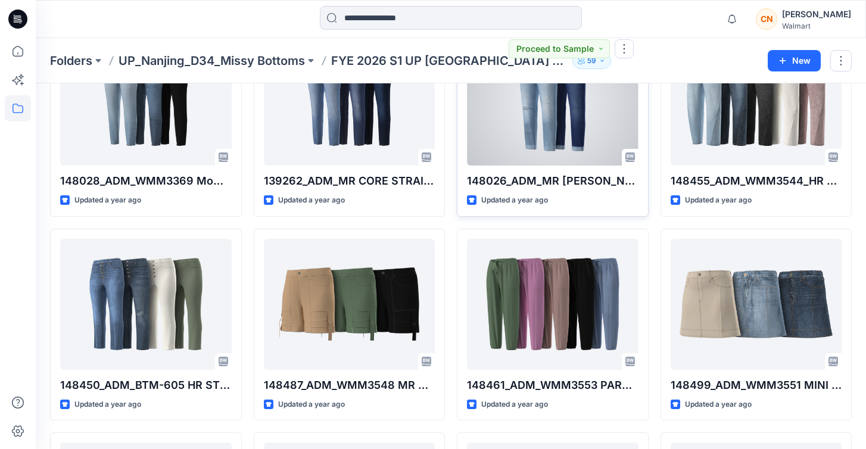
scroll to position [113, 0]
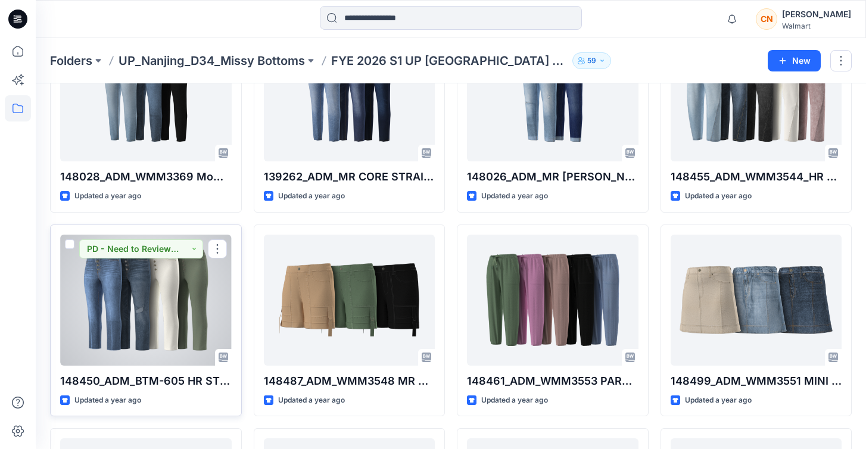
click at [143, 296] on div at bounding box center [145, 300] width 171 height 131
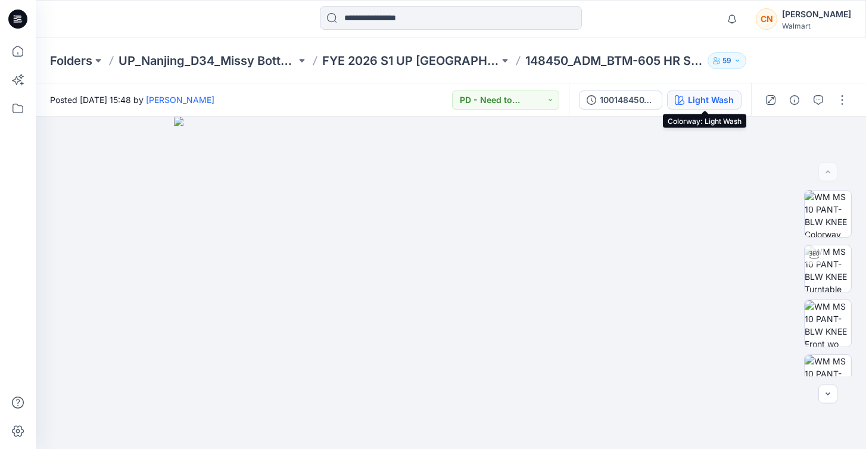
click at [695, 98] on div "Light Wash" at bounding box center [711, 99] width 46 height 13
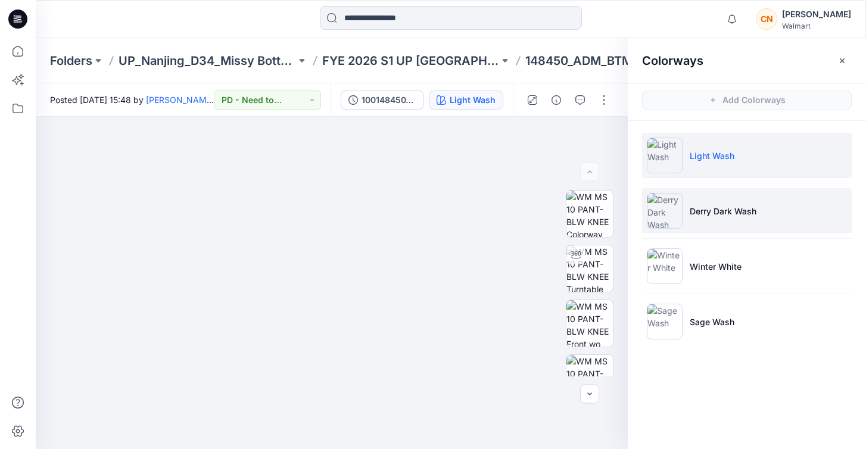
click at [692, 213] on p "Derry Dark Wash" at bounding box center [722, 211] width 67 height 13
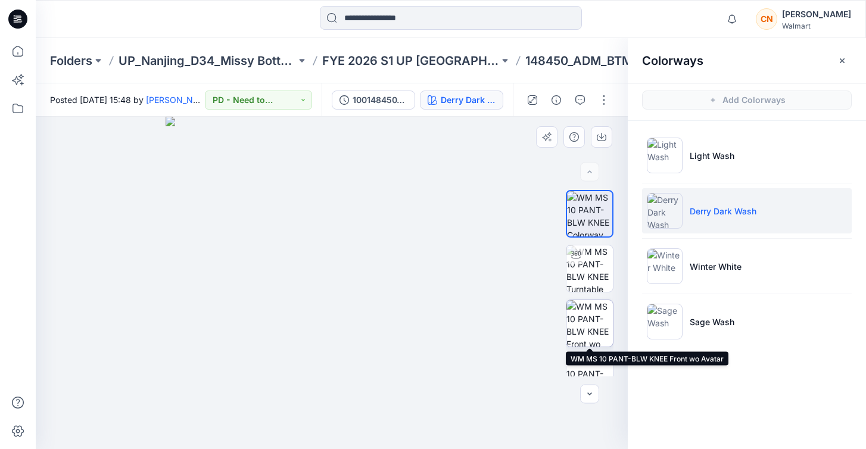
click at [594, 313] on img at bounding box center [589, 323] width 46 height 46
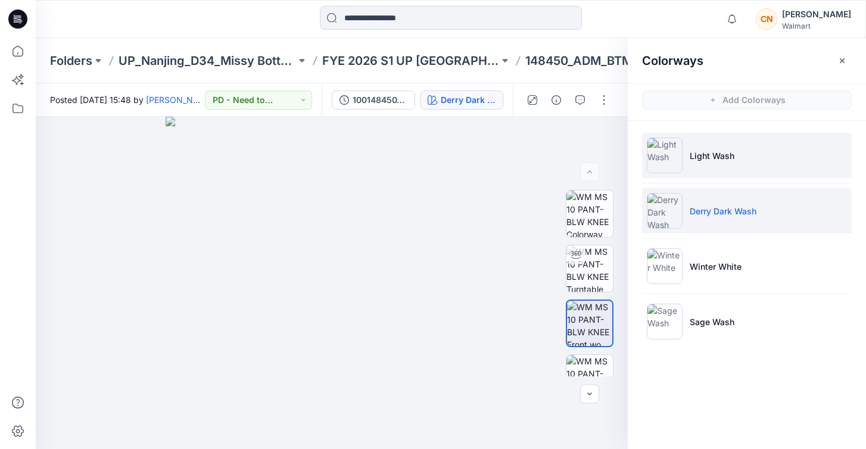
click at [696, 154] on p "Light Wash" at bounding box center [711, 155] width 45 height 13
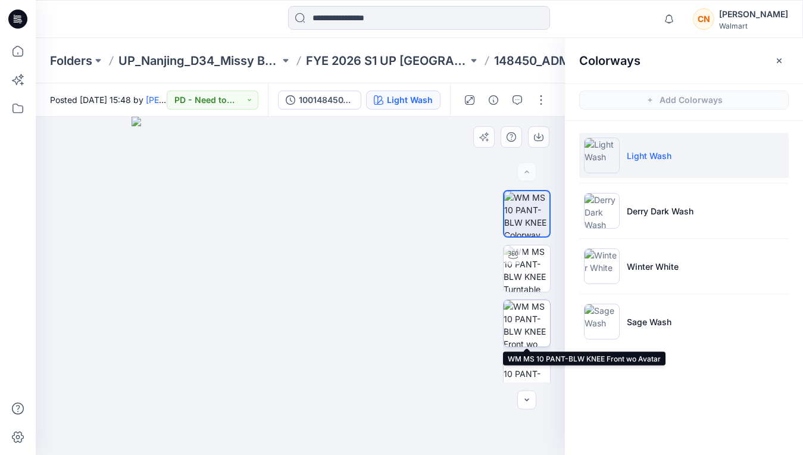
click at [540, 323] on img at bounding box center [527, 323] width 46 height 46
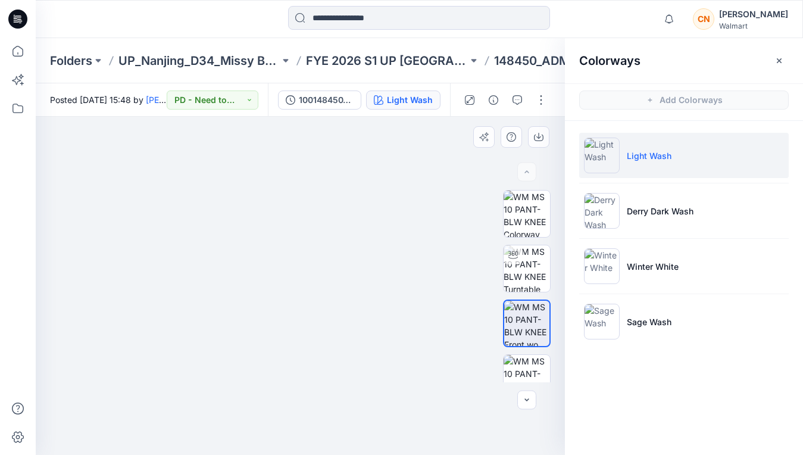
drag, startPoint x: 276, startPoint y: 243, endPoint x: 267, endPoint y: 217, distance: 27.5
click at [267, 217] on img at bounding box center [292, 209] width 590 height 491
drag, startPoint x: 263, startPoint y: 226, endPoint x: 262, endPoint y: 238, distance: 11.4
click at [262, 238] on img at bounding box center [300, 239] width 511 height 432
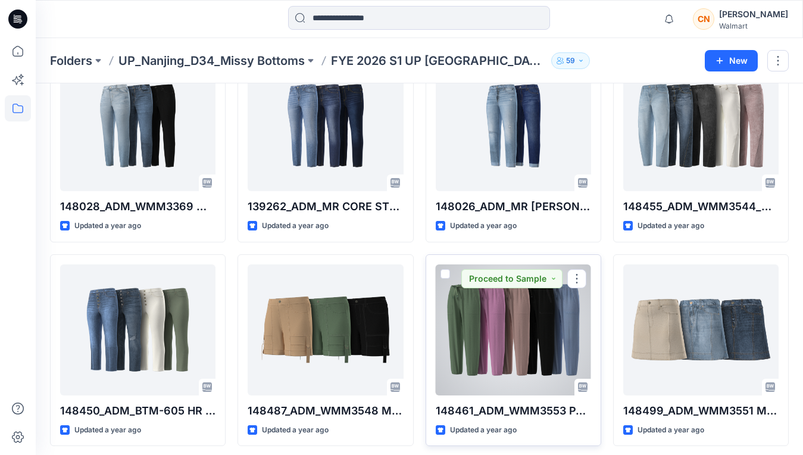
scroll to position [83, 0]
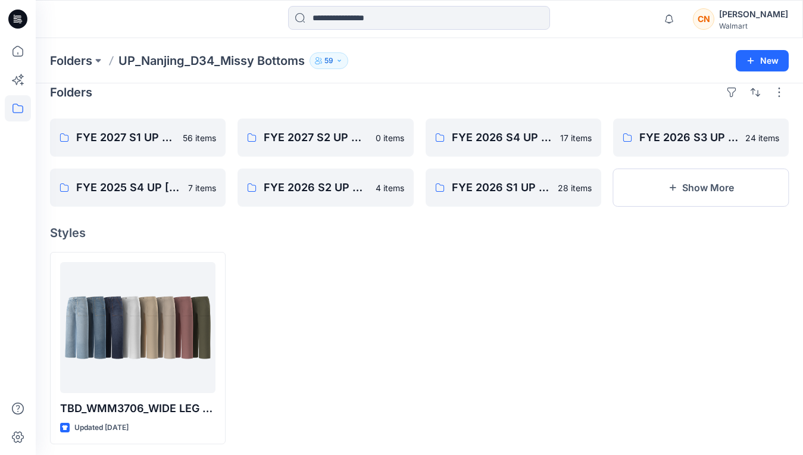
scroll to position [18, 0]
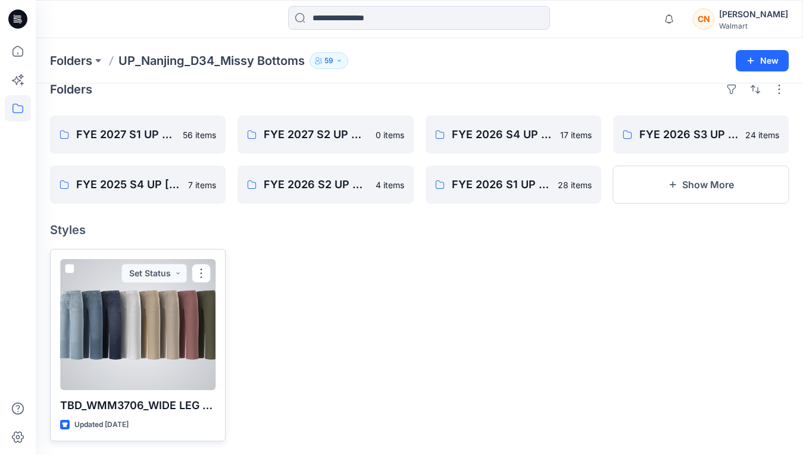
click at [83, 346] on div at bounding box center [137, 324] width 155 height 131
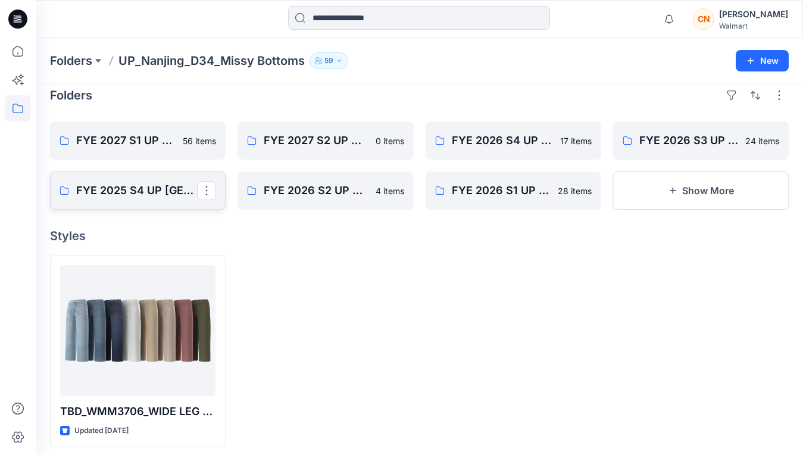
scroll to position [10, 0]
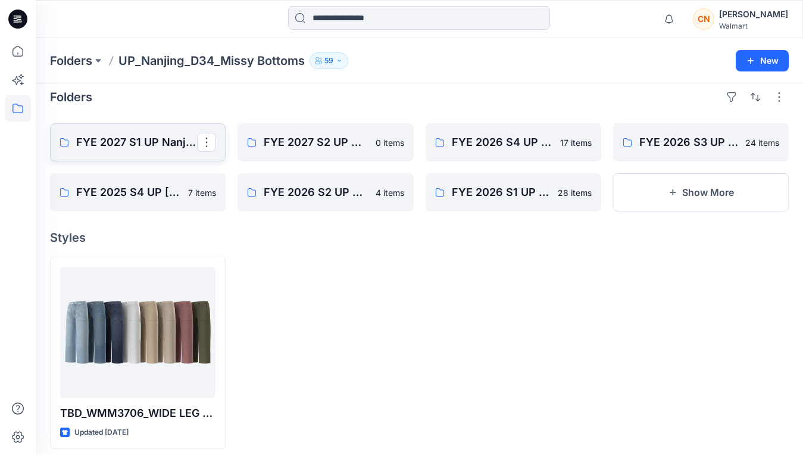
click at [140, 146] on p "FYE 2027 S1 UP Nanjing [PERSON_NAME]" at bounding box center [136, 142] width 121 height 17
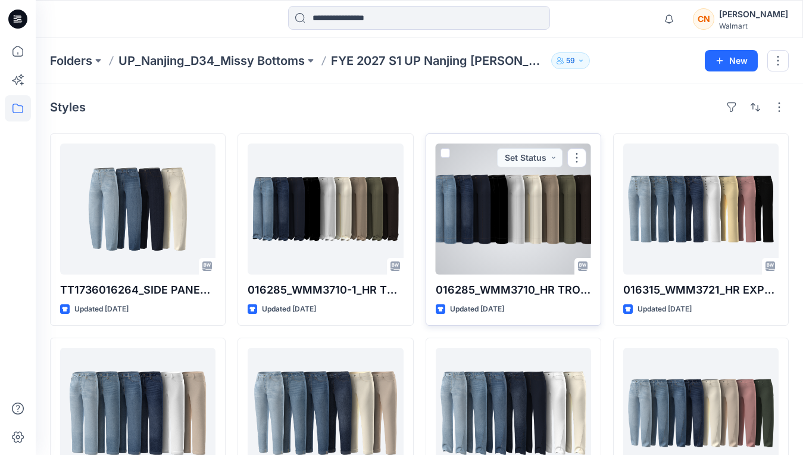
click at [480, 234] on div at bounding box center [513, 208] width 155 height 131
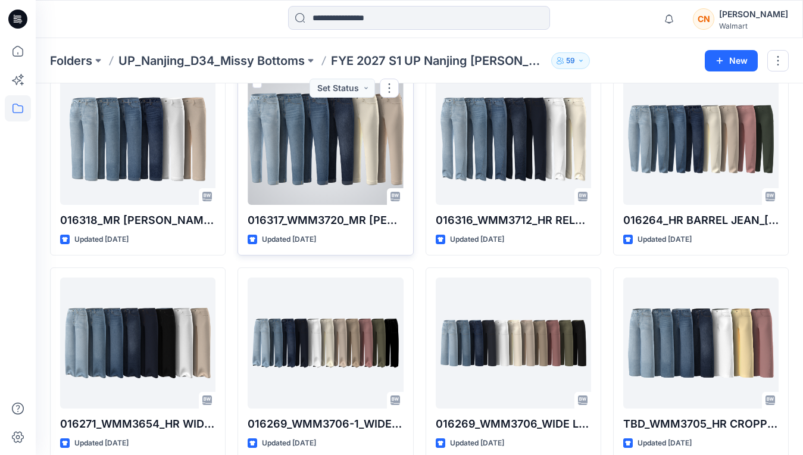
scroll to position [276, 0]
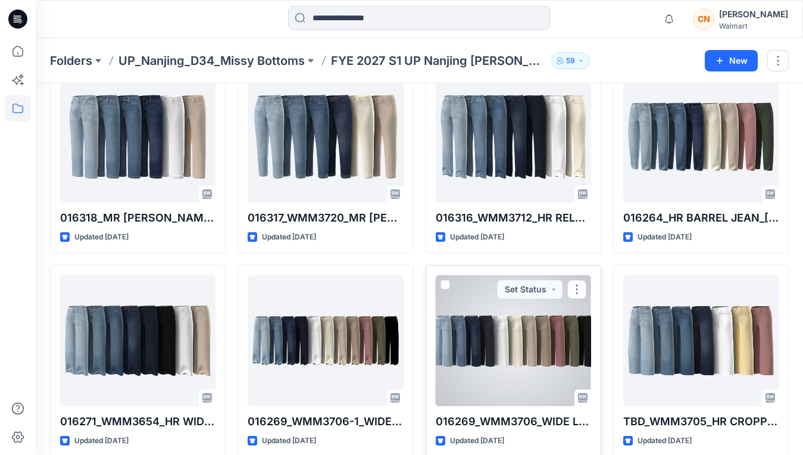
click at [482, 337] on div at bounding box center [513, 340] width 155 height 131
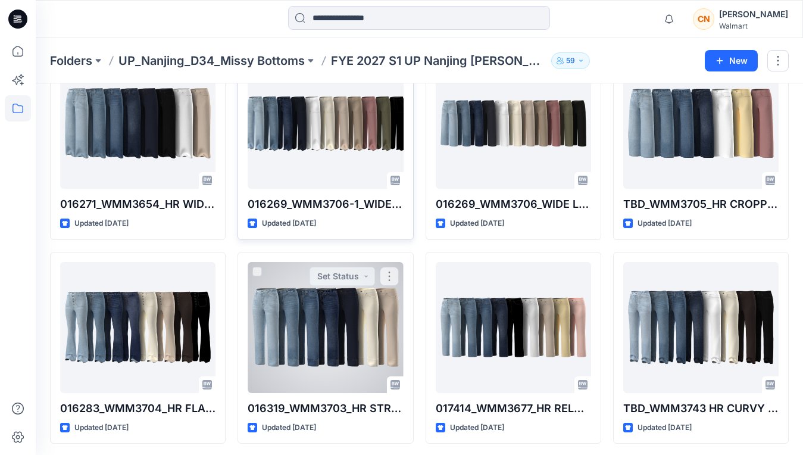
scroll to position [495, 0]
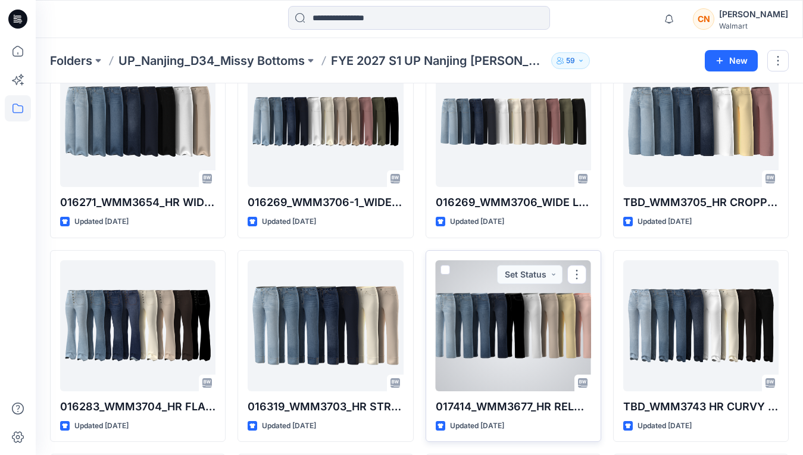
click at [461, 339] on div at bounding box center [513, 325] width 155 height 131
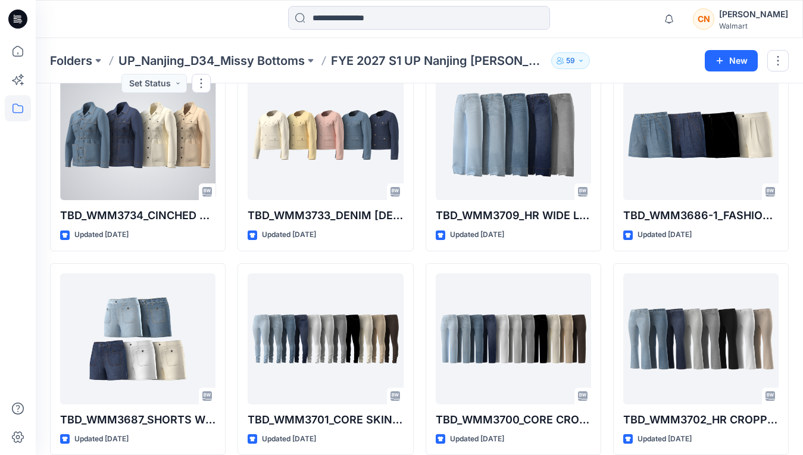
scroll to position [1710, 0]
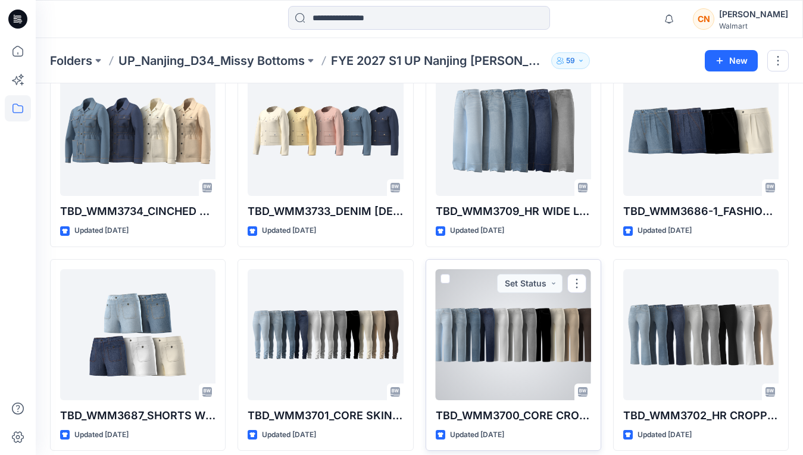
click at [457, 325] on div at bounding box center [513, 334] width 155 height 131
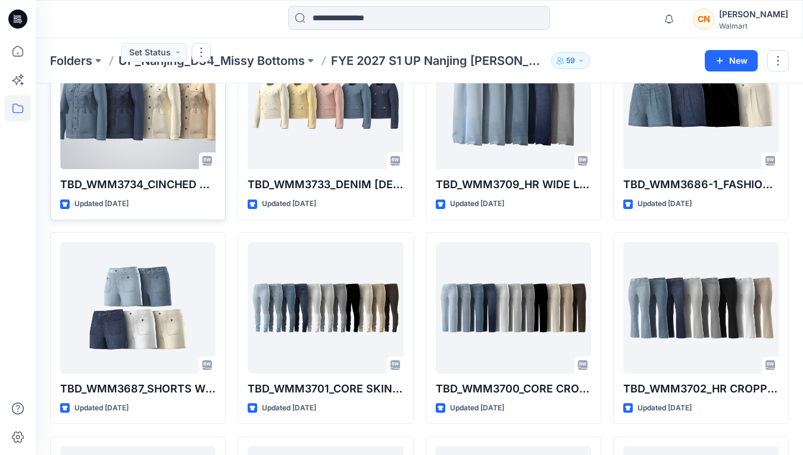
scroll to position [1739, 0]
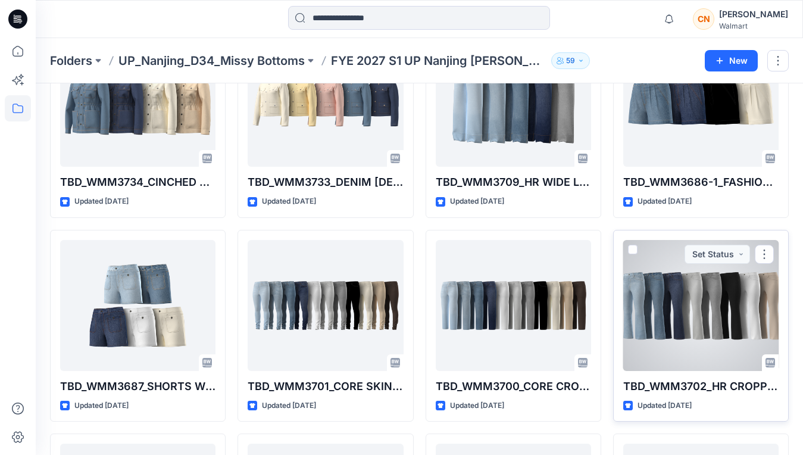
click at [666, 311] on div at bounding box center [700, 305] width 155 height 131
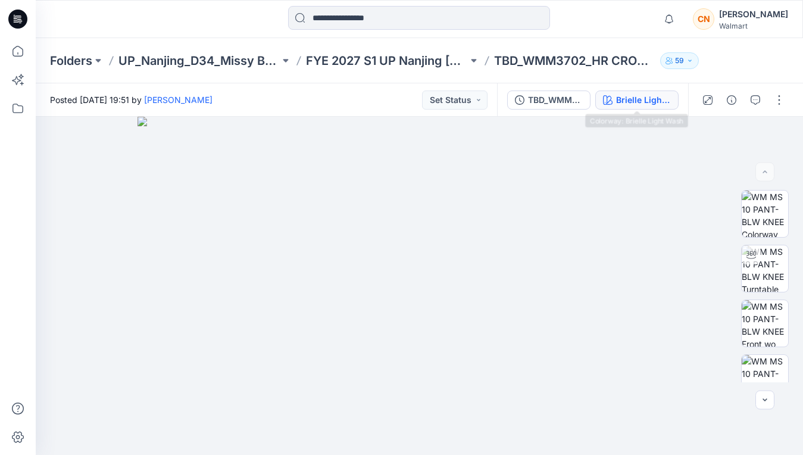
click at [633, 92] on button "Brielle Light Wash" at bounding box center [636, 99] width 83 height 19
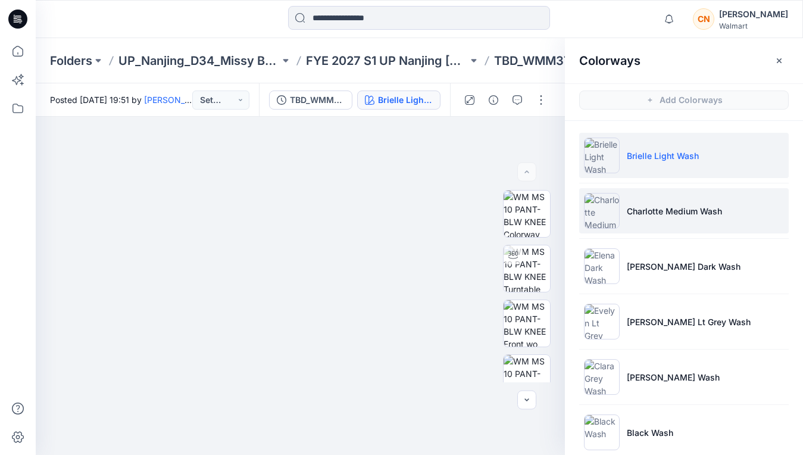
click at [598, 201] on img at bounding box center [602, 211] width 36 height 36
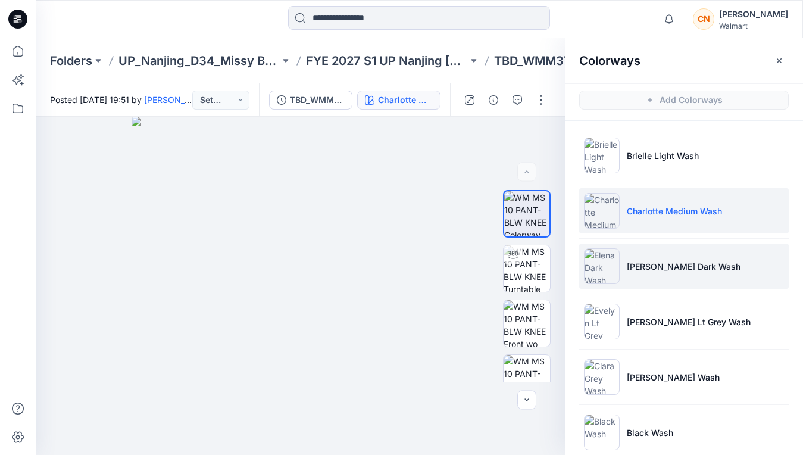
click at [629, 264] on p "[PERSON_NAME] Dark Wash" at bounding box center [684, 266] width 114 height 13
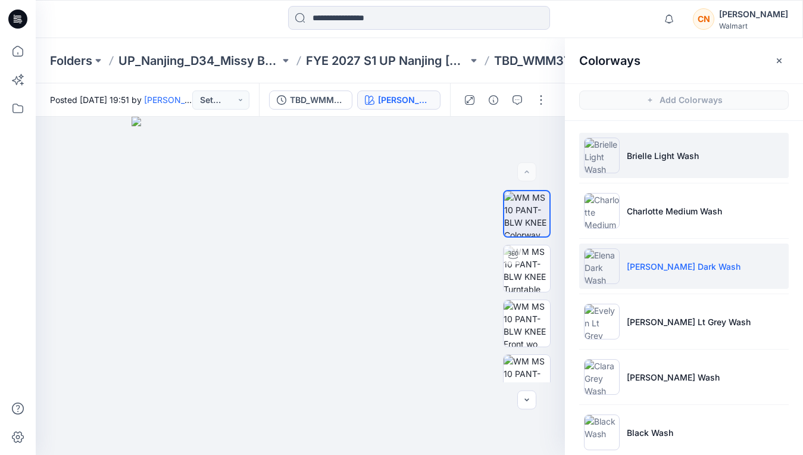
click at [633, 154] on p "Brielle Light Wash" at bounding box center [663, 155] width 72 height 13
